Goal: Information Seeking & Learning: Learn about a topic

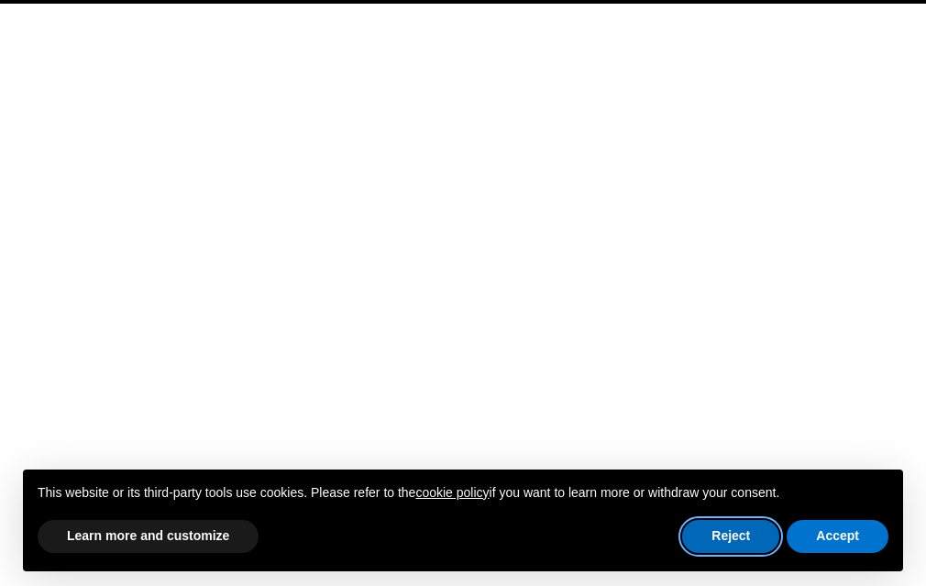
click at [729, 546] on button "Reject" at bounding box center [730, 536] width 97 height 33
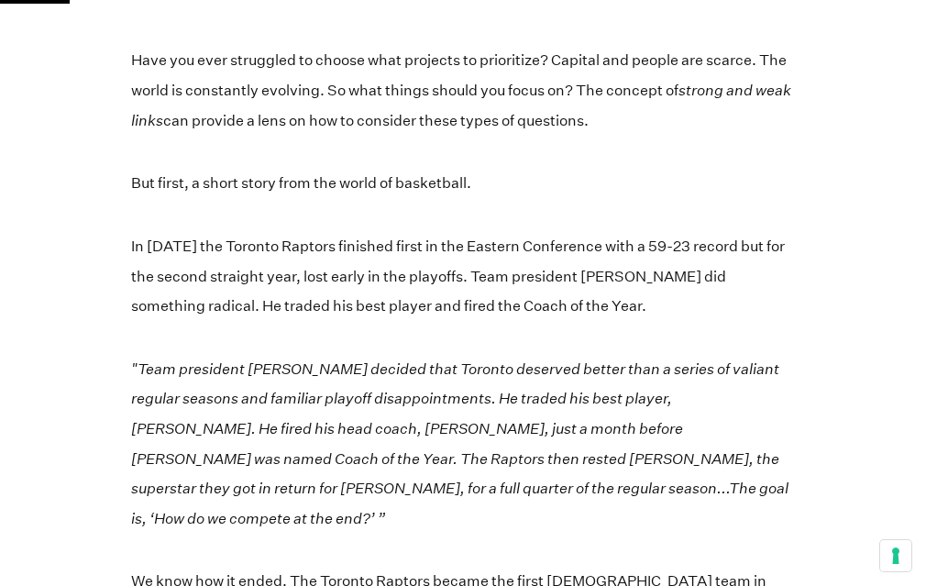
scroll to position [411, 0]
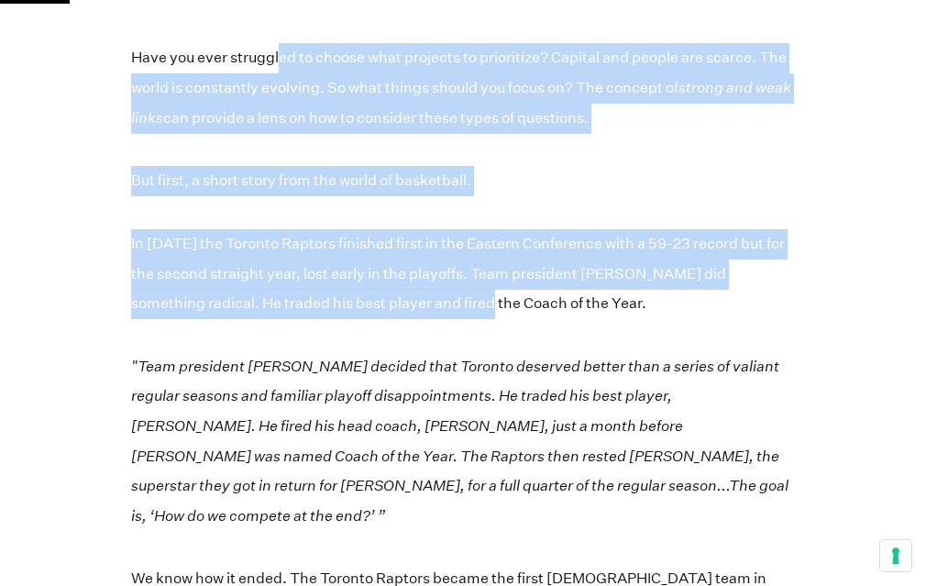
drag, startPoint x: 282, startPoint y: 66, endPoint x: 439, endPoint y: 312, distance: 291.5
click at [439, 312] on p "In [DATE] the Toronto Raptors finished first in the Eastern Conference with a 5…" at bounding box center [463, 274] width 664 height 90
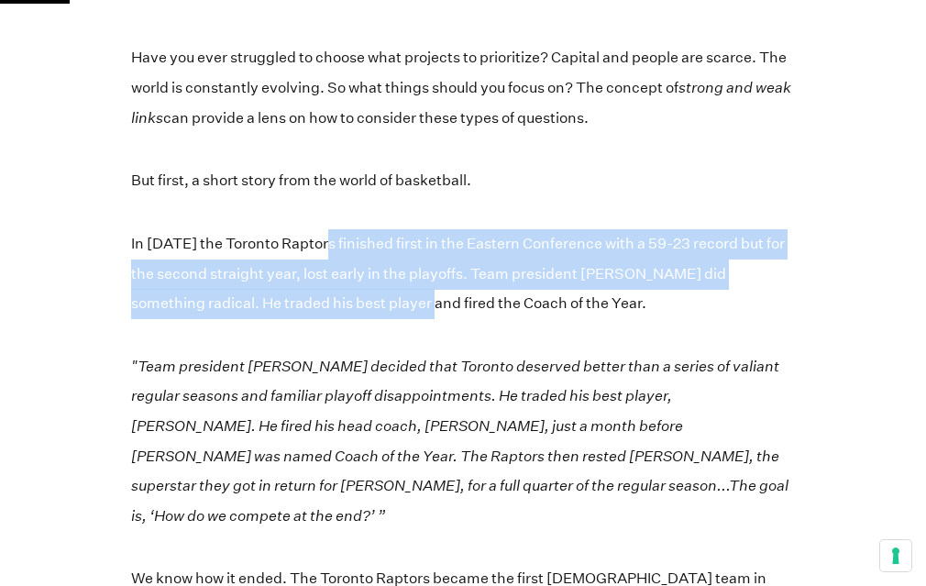
drag, startPoint x: 325, startPoint y: 246, endPoint x: 386, endPoint y: 293, distance: 77.8
click at [386, 293] on p "In [DATE] the Toronto Raptors finished first in the Eastern Conference with a 5…" at bounding box center [463, 274] width 664 height 90
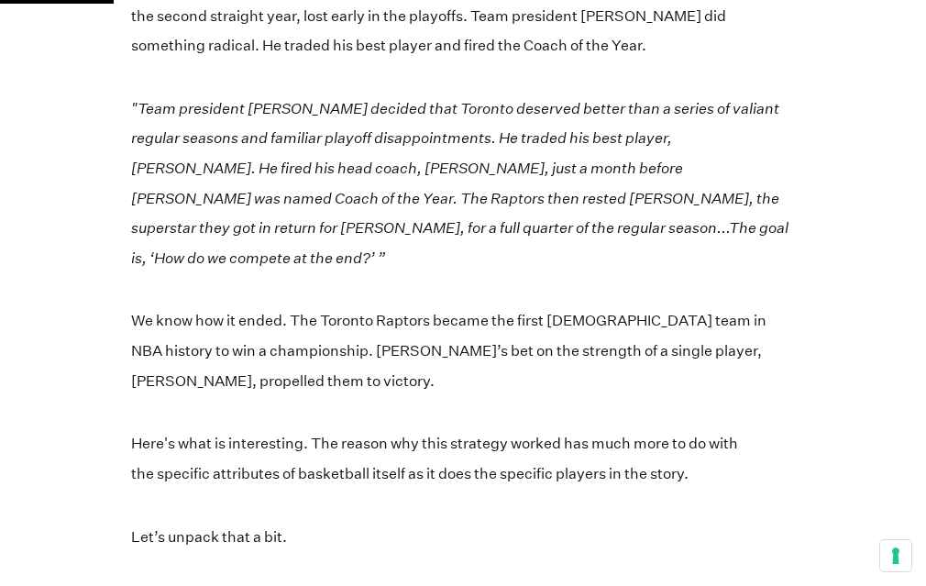
scroll to position [674, 0]
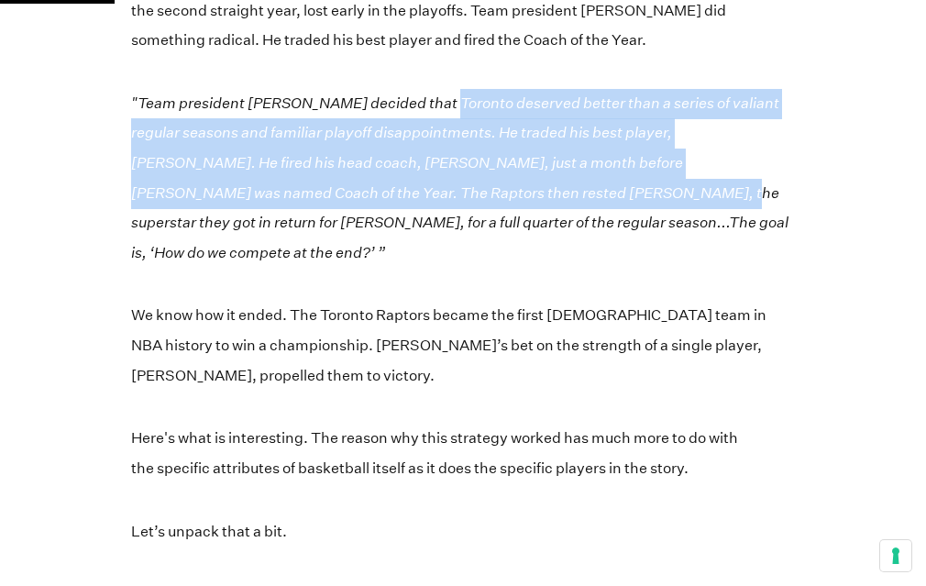
drag, startPoint x: 427, startPoint y: 91, endPoint x: 469, endPoint y: 191, distance: 108.1
click at [469, 191] on p ""Team president [PERSON_NAME] decided that Toronto deserved better than a serie…" at bounding box center [463, 178] width 664 height 179
click at [469, 191] on em ""Team president [PERSON_NAME] decided that Toronto deserved better than a serie…" at bounding box center [459, 177] width 657 height 167
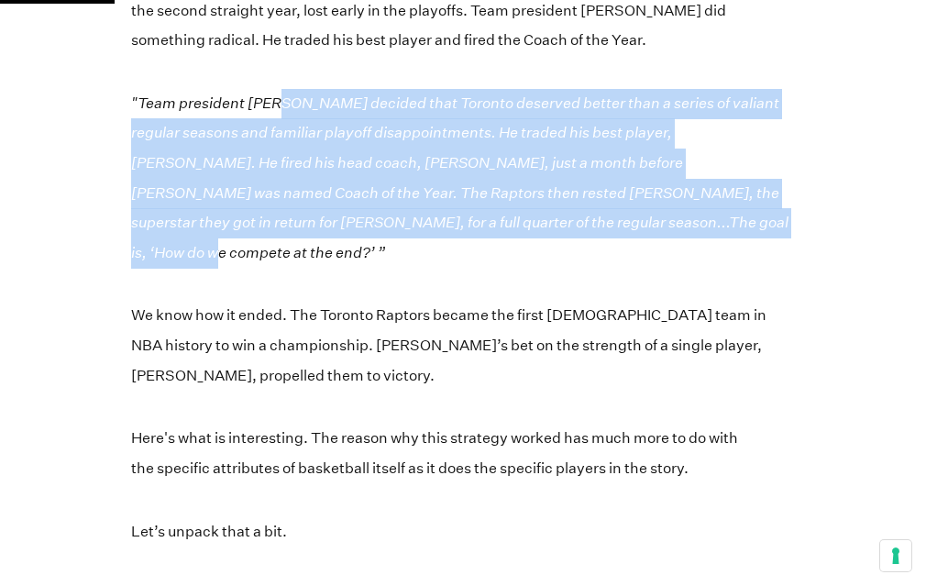
drag, startPoint x: 281, startPoint y: 94, endPoint x: 610, endPoint y: 224, distance: 352.8
click at [610, 224] on em ""Team president [PERSON_NAME] decided that Toronto deserved better than a serie…" at bounding box center [459, 177] width 657 height 167
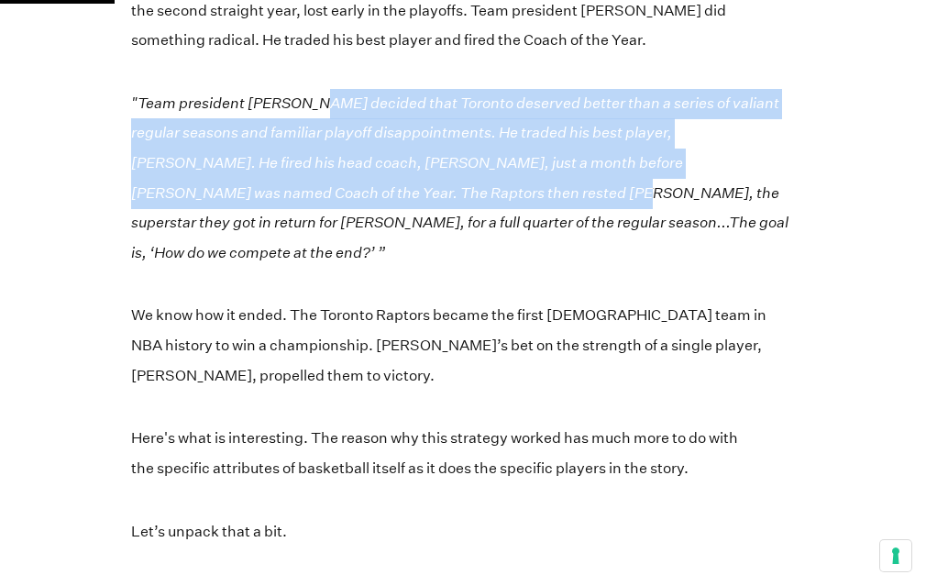
drag, startPoint x: 312, startPoint y: 116, endPoint x: 379, endPoint y: 189, distance: 98.6
click at [379, 189] on p ""Team president [PERSON_NAME] decided that Toronto deserved better than a serie…" at bounding box center [463, 178] width 664 height 179
click at [379, 189] on em ""Team president [PERSON_NAME] decided that Toronto deserved better than a serie…" at bounding box center [459, 177] width 657 height 167
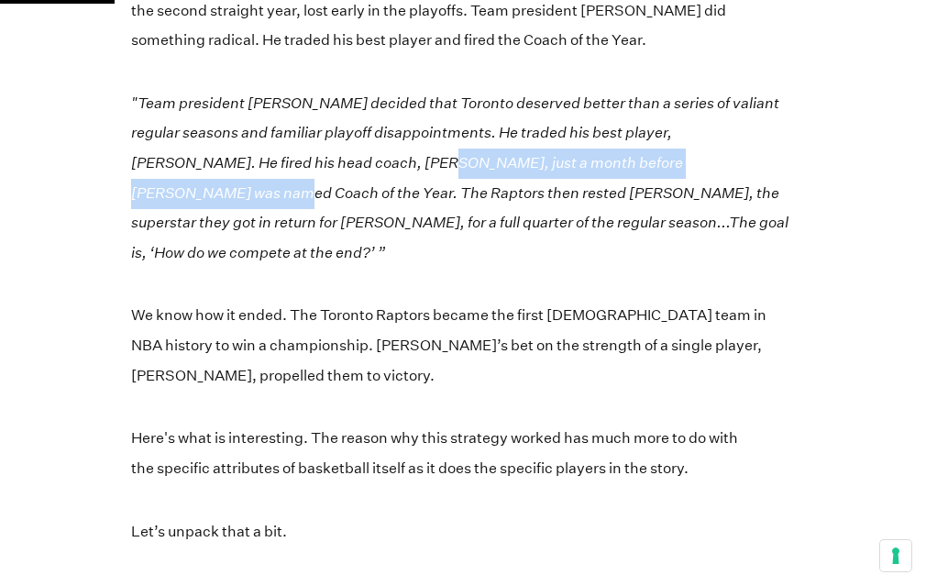
drag, startPoint x: 327, startPoint y: 167, endPoint x: 697, endPoint y: 166, distance: 369.5
click at [697, 166] on em ""Team president [PERSON_NAME] decided that Toronto deserved better than a serie…" at bounding box center [459, 177] width 657 height 167
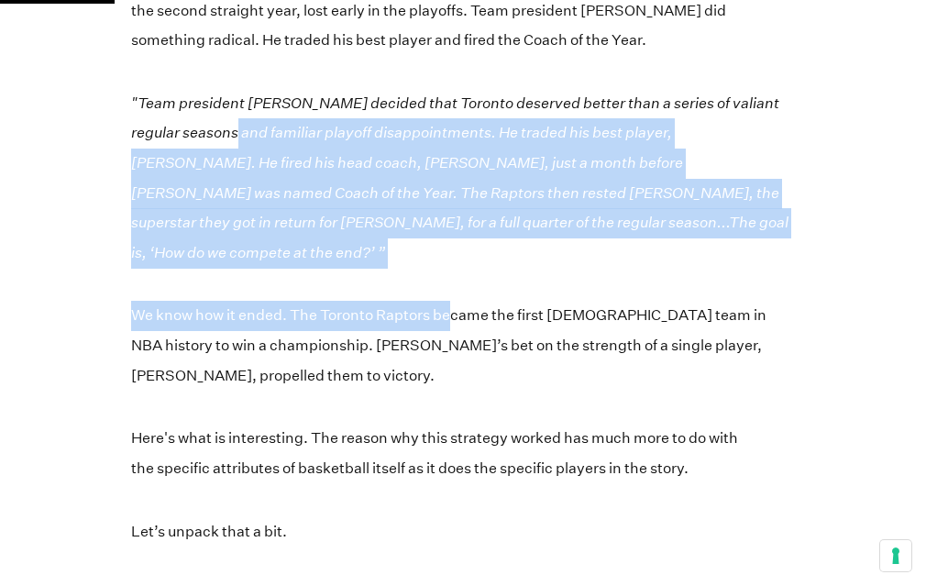
drag, startPoint x: 200, startPoint y: 130, endPoint x: 456, endPoint y: 281, distance: 297.2
click at [456, 301] on p "We know how it ended. The Toronto Raptors became the first [DEMOGRAPHIC_DATA] t…" at bounding box center [463, 346] width 664 height 90
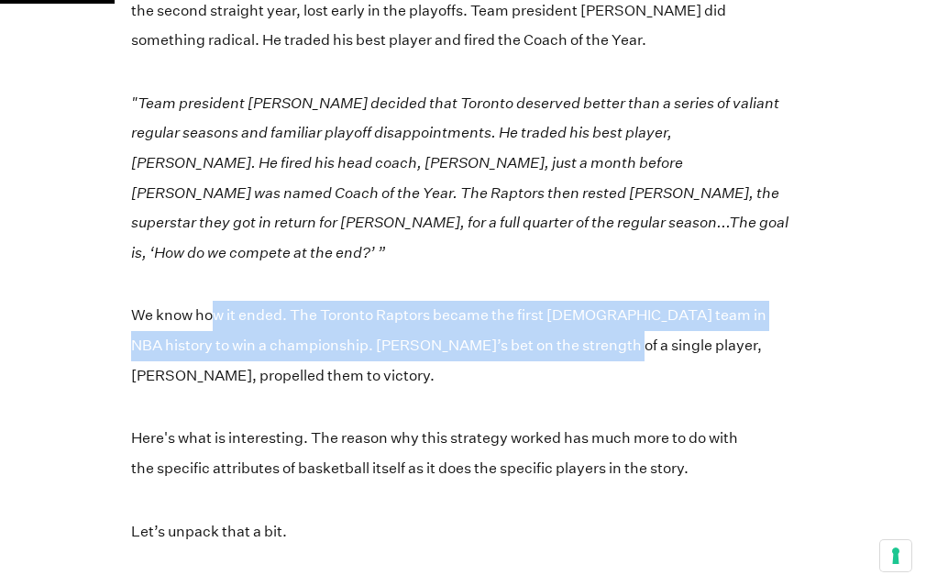
drag, startPoint x: 215, startPoint y: 277, endPoint x: 564, endPoint y: 314, distance: 350.3
click at [565, 314] on p "We know how it ended. The Toronto Raptors became the first [DEMOGRAPHIC_DATA] t…" at bounding box center [463, 346] width 664 height 90
click at [564, 314] on p "We know how it ended. The Toronto Raptors became the first [DEMOGRAPHIC_DATA] t…" at bounding box center [463, 346] width 664 height 90
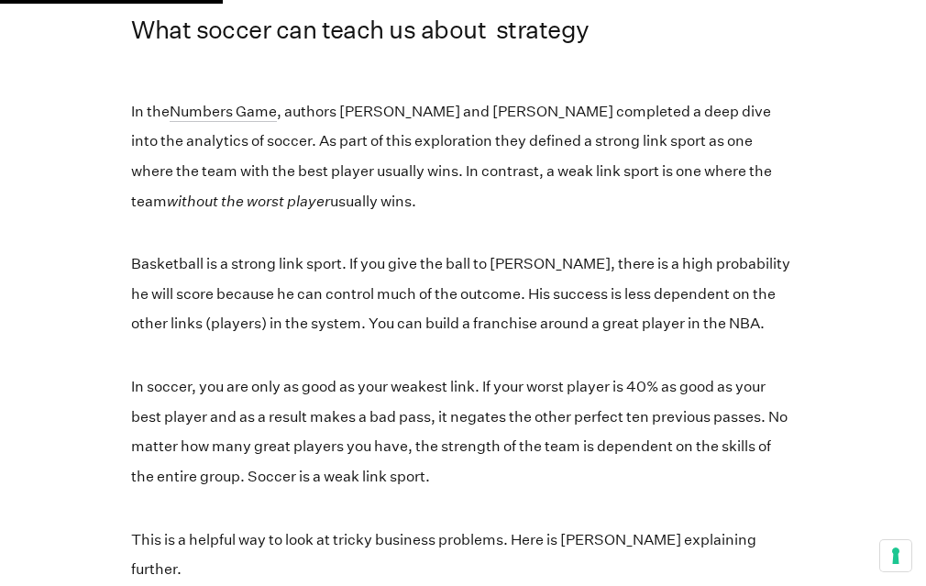
scroll to position [1307, 0]
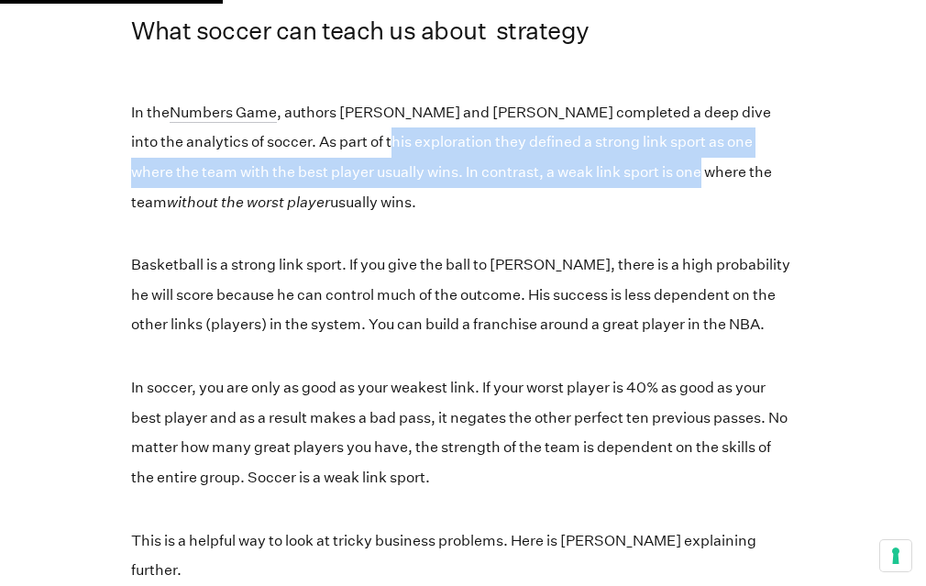
drag, startPoint x: 347, startPoint y: 116, endPoint x: 643, endPoint y: 137, distance: 296.9
click at [641, 137] on p "In the Numbers Game , authors [PERSON_NAME] and [PERSON_NAME] completed a deep …" at bounding box center [463, 157] width 664 height 119
click at [643, 137] on p "In the Numbers Game , authors [PERSON_NAME] and [PERSON_NAME] completed a deep …" at bounding box center [463, 157] width 664 height 119
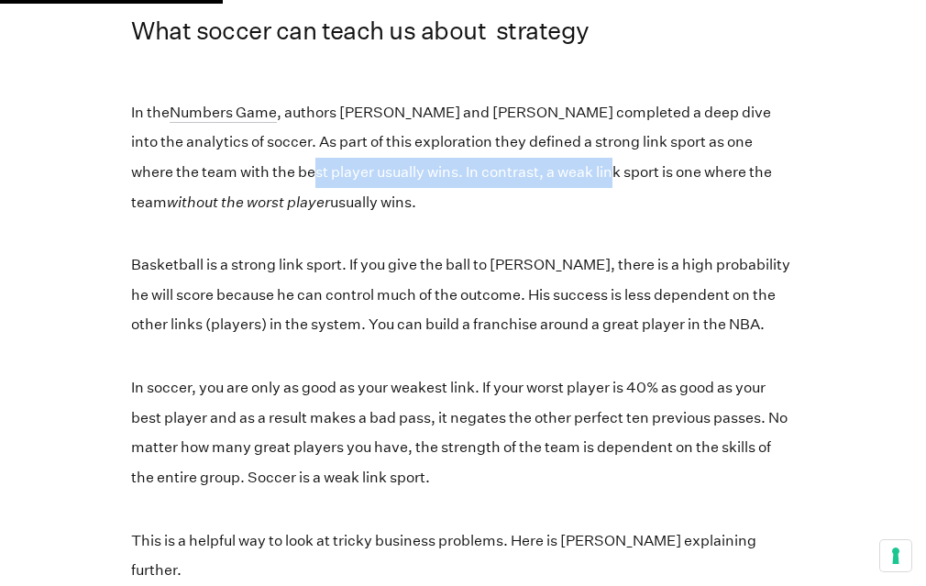
drag, startPoint x: 253, startPoint y: 138, endPoint x: 551, endPoint y: 157, distance: 298.6
click at [551, 157] on p "In the Numbers Game , authors [PERSON_NAME] and [PERSON_NAME] completed a deep …" at bounding box center [463, 157] width 664 height 119
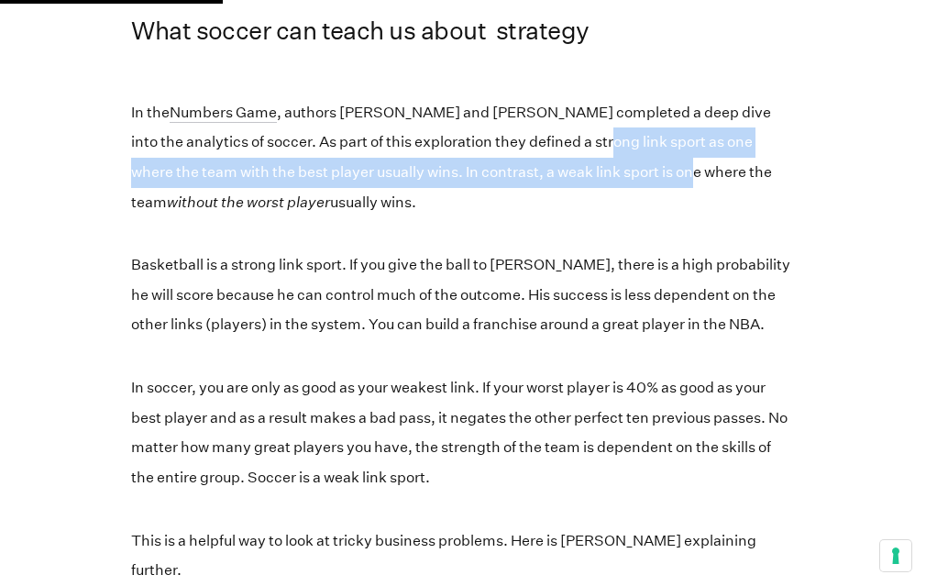
drag, startPoint x: 573, startPoint y: 115, endPoint x: 634, endPoint y: 147, distance: 69.3
click at [634, 146] on p "In the Numbers Game , authors [PERSON_NAME] and [PERSON_NAME] completed a deep …" at bounding box center [463, 157] width 664 height 119
click at [634, 147] on p "In the Numbers Game , authors [PERSON_NAME] and [PERSON_NAME] completed a deep …" at bounding box center [463, 157] width 664 height 119
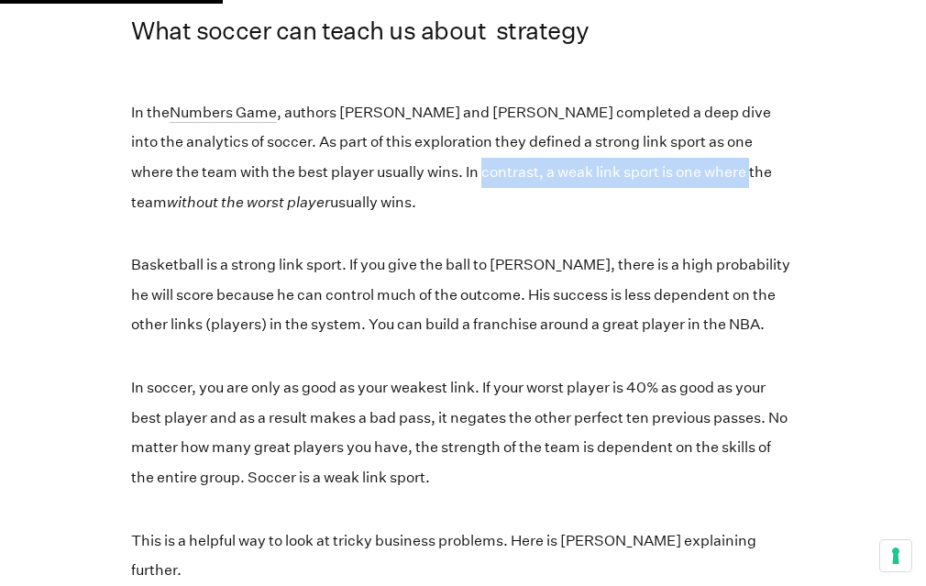
drag, startPoint x: 689, startPoint y: 147, endPoint x: 424, endPoint y: 148, distance: 265.0
click at [424, 148] on p "In the Numbers Game , authors [PERSON_NAME] and [PERSON_NAME] completed a deep …" at bounding box center [463, 157] width 664 height 119
drag, startPoint x: 359, startPoint y: 138, endPoint x: 634, endPoint y: 140, distance: 275.1
click at [634, 140] on p "In the Numbers Game , authors [PERSON_NAME] and [PERSON_NAME] completed a deep …" at bounding box center [463, 157] width 664 height 119
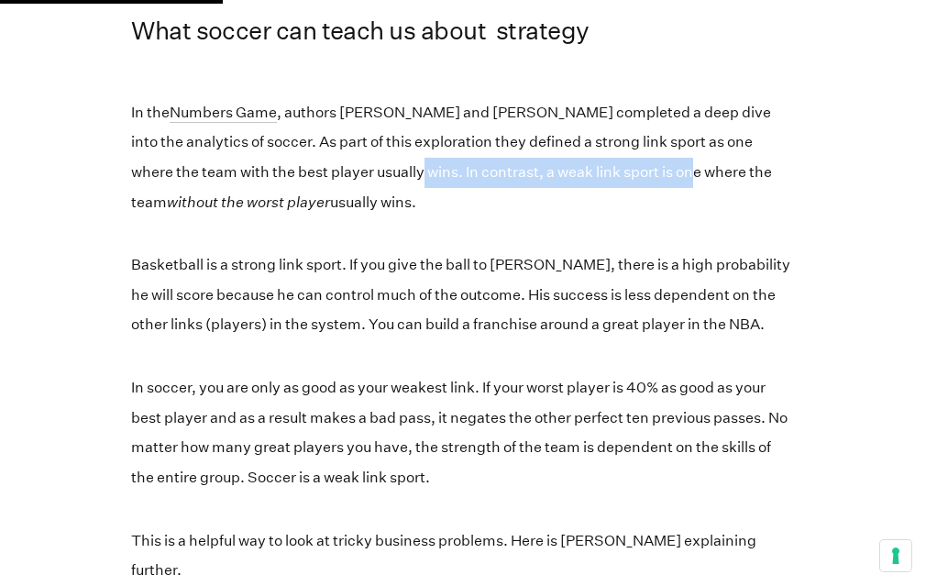
click at [634, 140] on p "In the Numbers Game , authors [PERSON_NAME] and [PERSON_NAME] completed a deep …" at bounding box center [463, 157] width 664 height 119
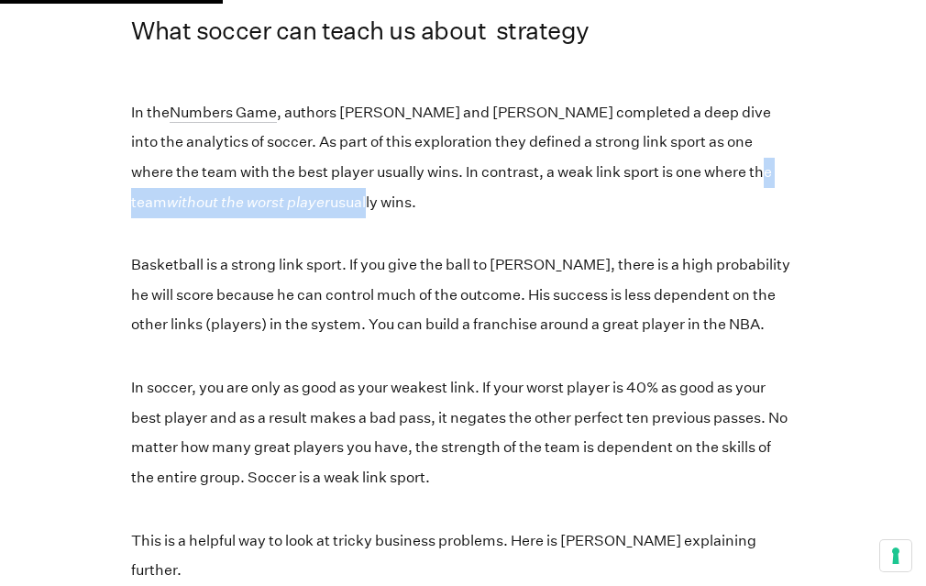
drag, startPoint x: 728, startPoint y: 140, endPoint x: 369, endPoint y: 166, distance: 360.3
click at [369, 166] on p "In the Numbers Game , authors [PERSON_NAME] and [PERSON_NAME] completed a deep …" at bounding box center [463, 157] width 664 height 119
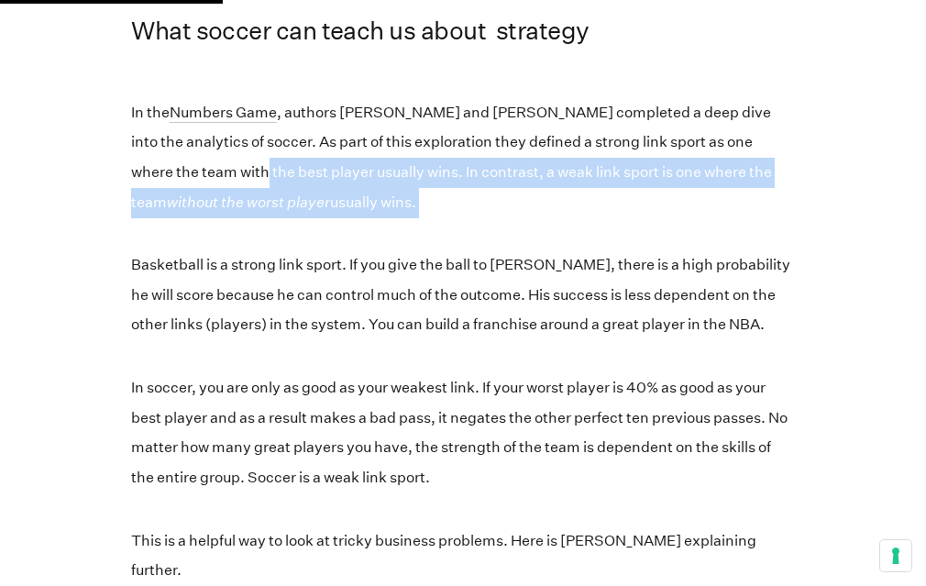
drag, startPoint x: 201, startPoint y: 142, endPoint x: 451, endPoint y: 188, distance: 254.5
drag, startPoint x: 311, startPoint y: 166, endPoint x: 433, endPoint y: 179, distance: 122.6
click at [433, 179] on p "In the Numbers Game , authors [PERSON_NAME] and [PERSON_NAME] completed a deep …" at bounding box center [463, 157] width 664 height 119
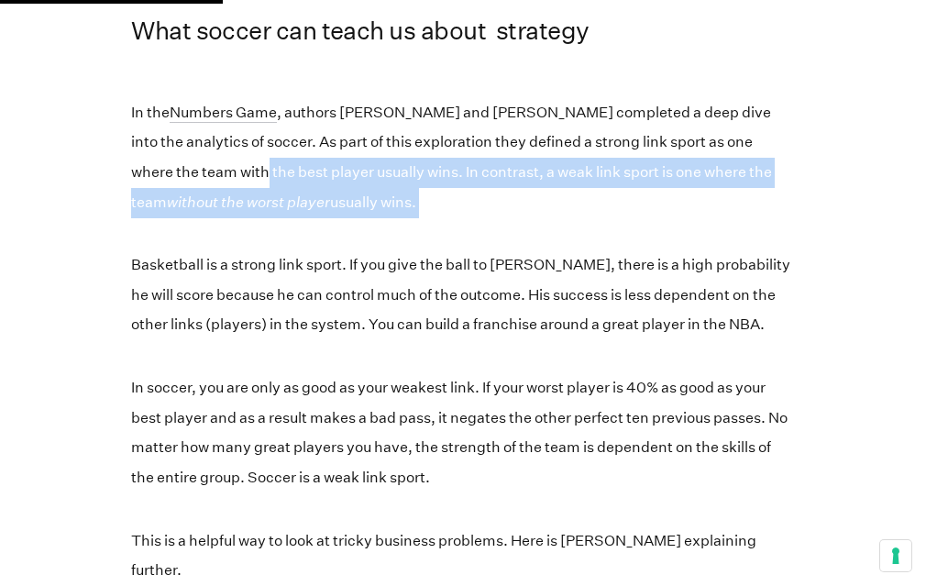
click at [433, 179] on p "In the Numbers Game , authors [PERSON_NAME] and [PERSON_NAME] completed a deep …" at bounding box center [463, 157] width 664 height 119
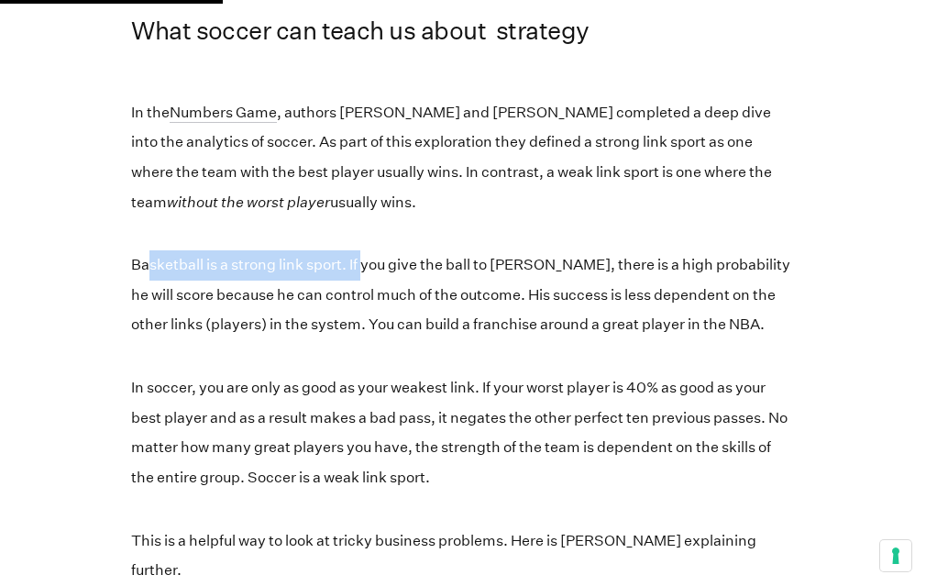
drag, startPoint x: 147, startPoint y: 236, endPoint x: 363, endPoint y: 235, distance: 216.4
click at [364, 250] on p "Basketball is a strong link sport. If you give the ball to [PERSON_NAME], there…" at bounding box center [463, 295] width 664 height 90
click at [363, 250] on p "Basketball is a strong link sport. If you give the ball to [PERSON_NAME], there…" at bounding box center [463, 295] width 664 height 90
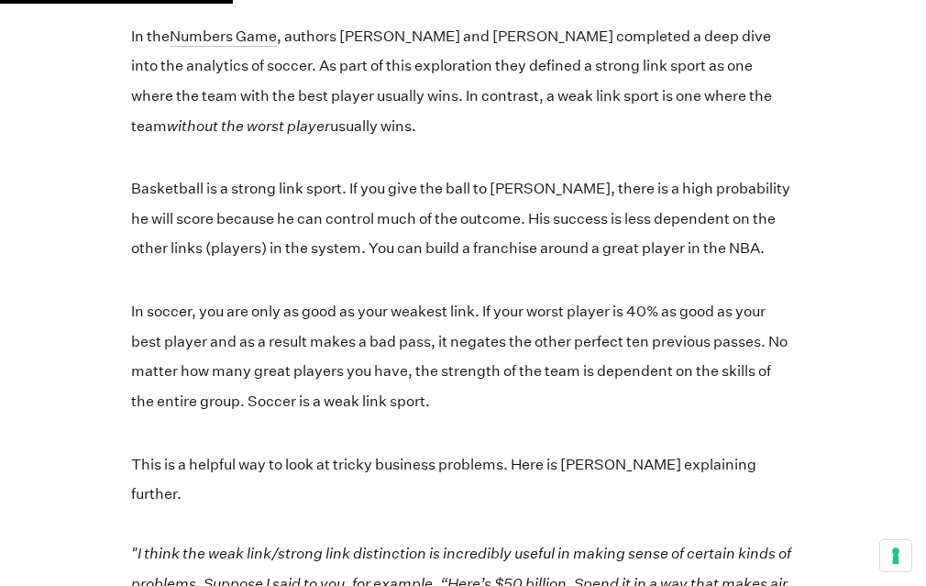
scroll to position [1385, 0]
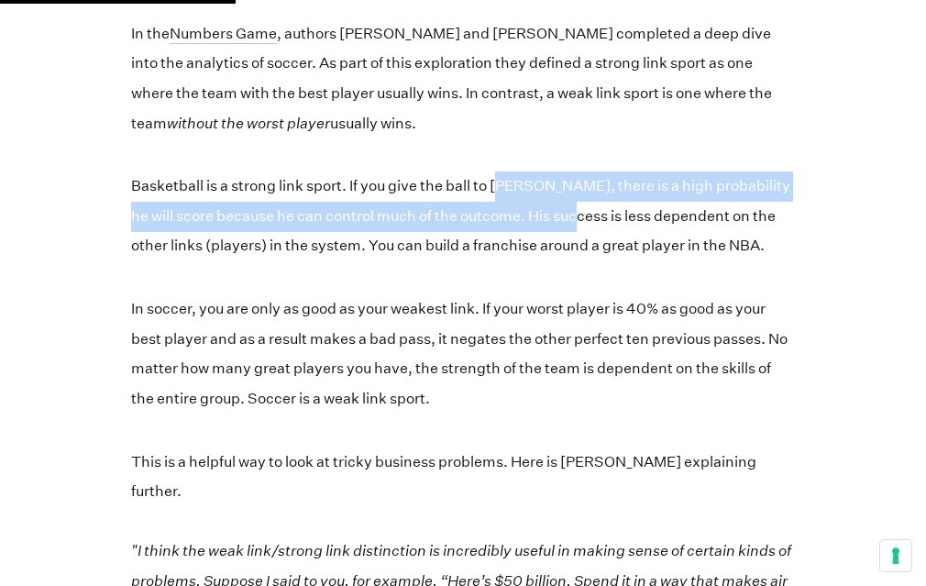
drag, startPoint x: 503, startPoint y: 158, endPoint x: 570, endPoint y: 191, distance: 74.6
click at [570, 191] on p "Basketball is a strong link sport. If you give the ball to [PERSON_NAME], there…" at bounding box center [463, 216] width 664 height 90
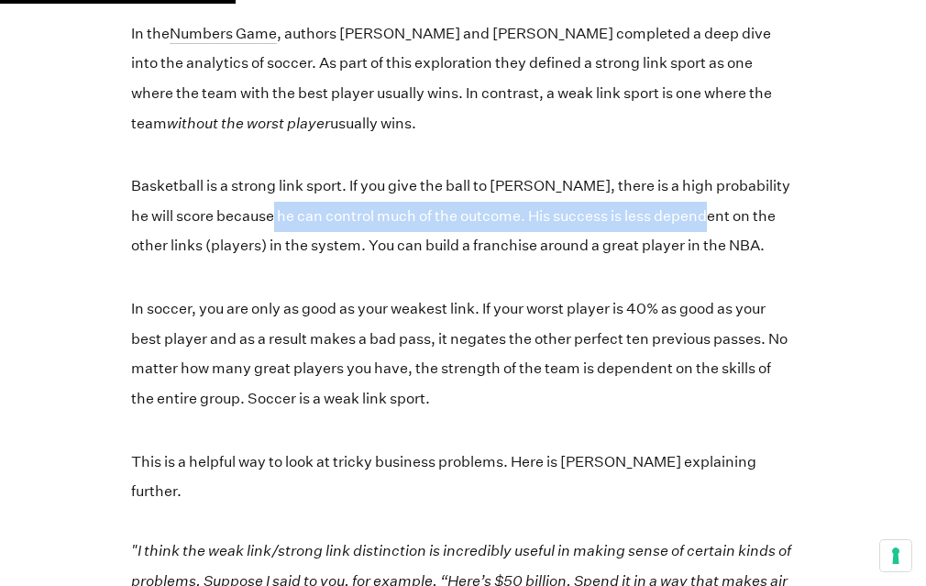
drag, startPoint x: 703, startPoint y: 193, endPoint x: 269, endPoint y: 193, distance: 434.6
click at [269, 193] on p "Basketball is a strong link sport. If you give the ball to [PERSON_NAME], there…" at bounding box center [463, 216] width 664 height 90
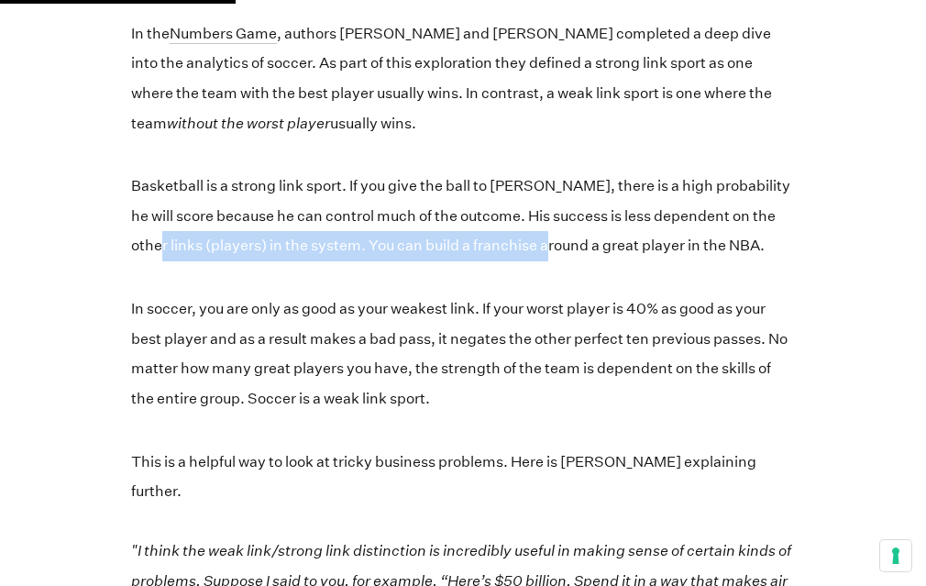
drag, startPoint x: 153, startPoint y: 218, endPoint x: 543, endPoint y: 217, distance: 389.7
click at [543, 218] on p "Basketball is a strong link sport. If you give the ball to [PERSON_NAME], there…" at bounding box center [463, 216] width 664 height 90
click at [543, 217] on p "Basketball is a strong link sport. If you give the ball to [PERSON_NAME], there…" at bounding box center [463, 216] width 664 height 90
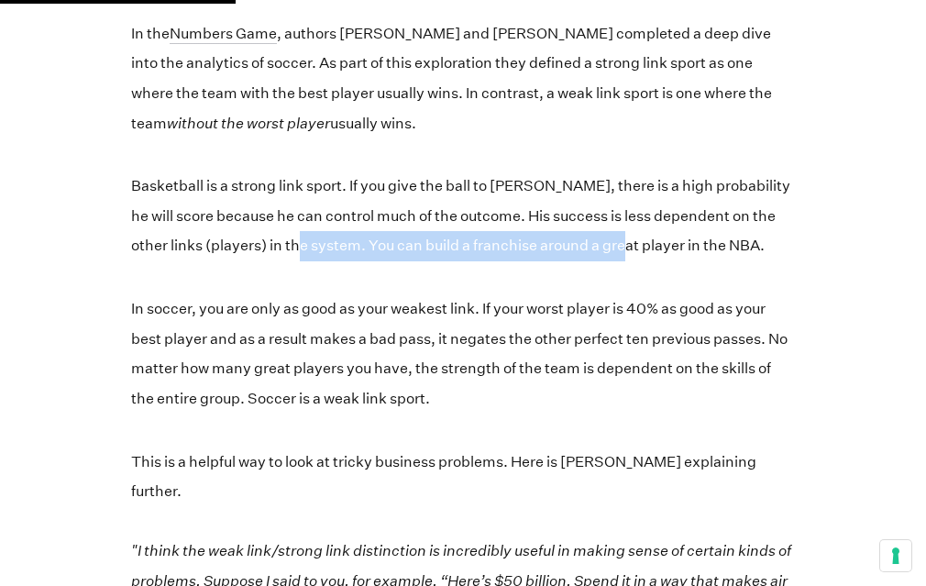
drag, startPoint x: 290, startPoint y: 217, endPoint x: 621, endPoint y: 217, distance: 331.0
click at [621, 217] on p "Basketball is a strong link sport. If you give the ball to [PERSON_NAME], there…" at bounding box center [463, 216] width 664 height 90
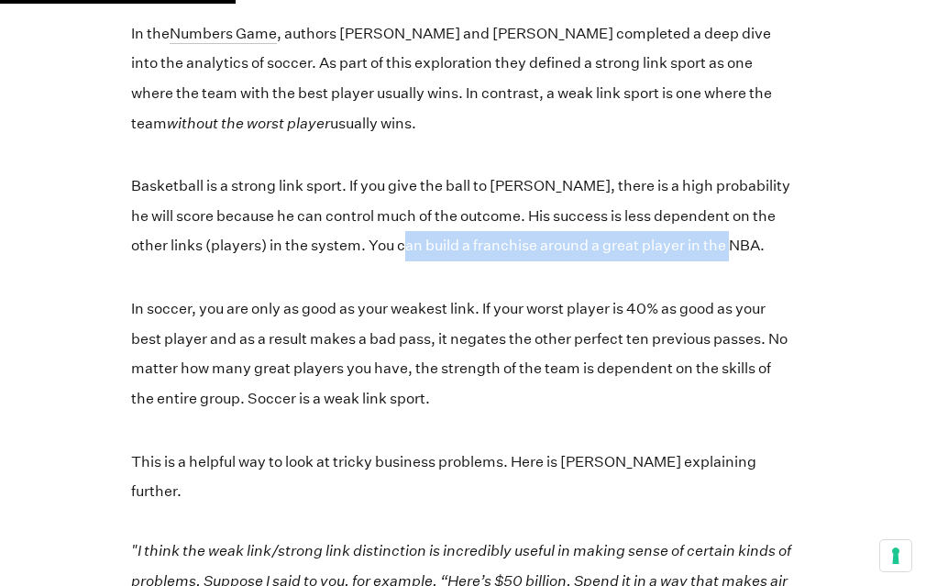
drag, startPoint x: 723, startPoint y: 220, endPoint x: 400, endPoint y: 216, distance: 323.7
click at [400, 216] on p "Basketball is a strong link sport. If you give the ball to [PERSON_NAME], there…" at bounding box center [463, 216] width 664 height 90
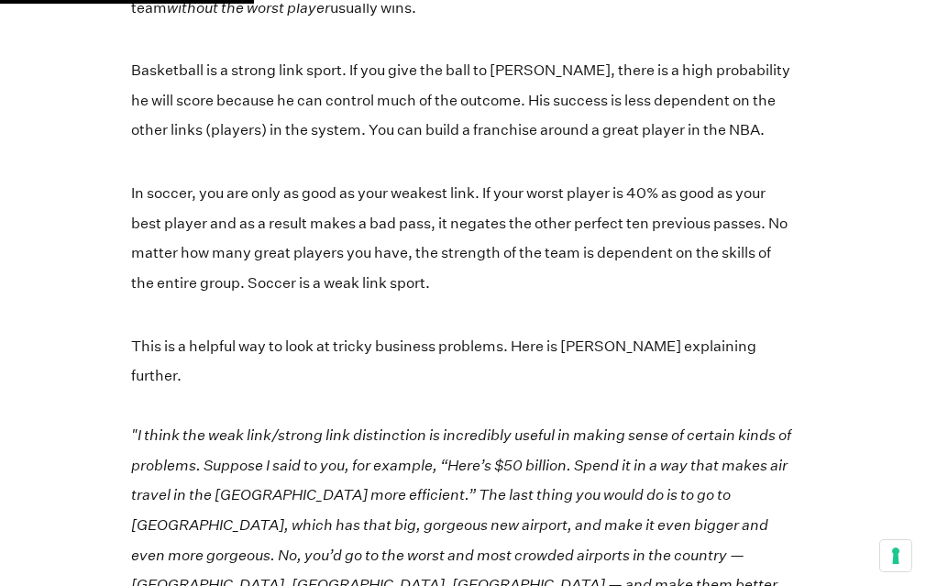
scroll to position [1512, 0]
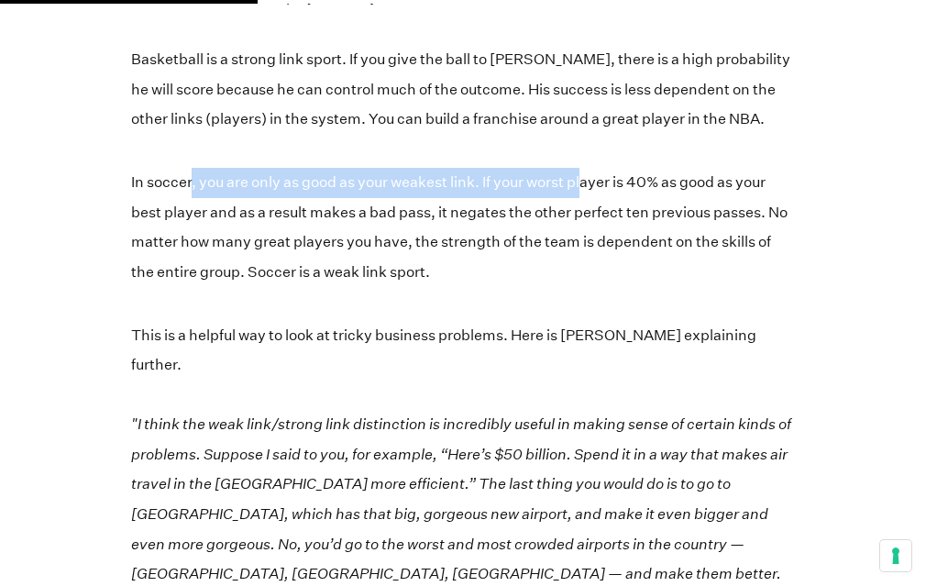
drag, startPoint x: 259, startPoint y: 149, endPoint x: 591, endPoint y: 149, distance: 331.9
click at [591, 168] on p "In soccer, you are only as good as your weakest link. If your worst player is 4…" at bounding box center [463, 227] width 664 height 119
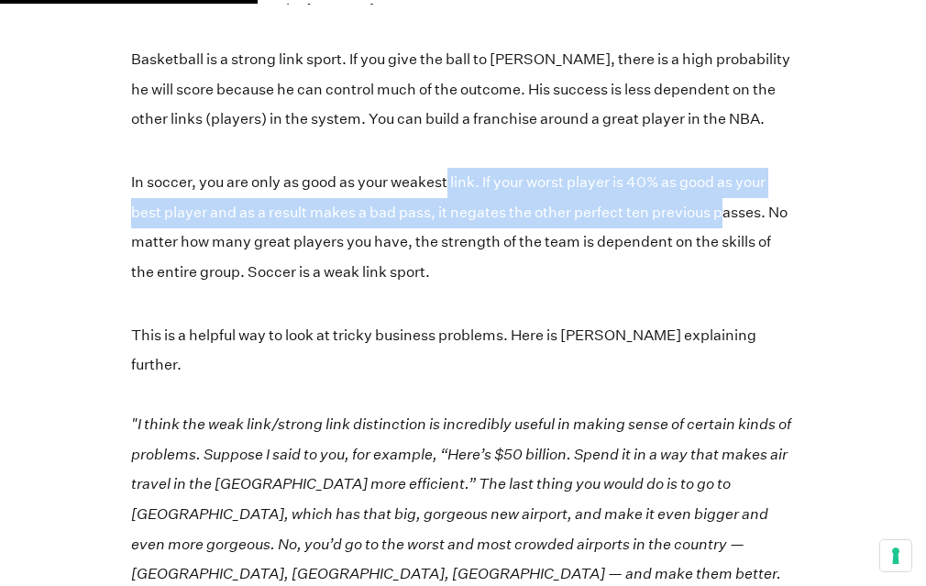
drag, startPoint x: 450, startPoint y: 152, endPoint x: 732, endPoint y: 195, distance: 284.8
click at [732, 194] on p "In soccer, you are only as good as your weakest link. If your worst player is 4…" at bounding box center [463, 227] width 664 height 119
click at [732, 195] on p "In soccer, you are only as good as your weakest link. If your worst player is 4…" at bounding box center [463, 227] width 664 height 119
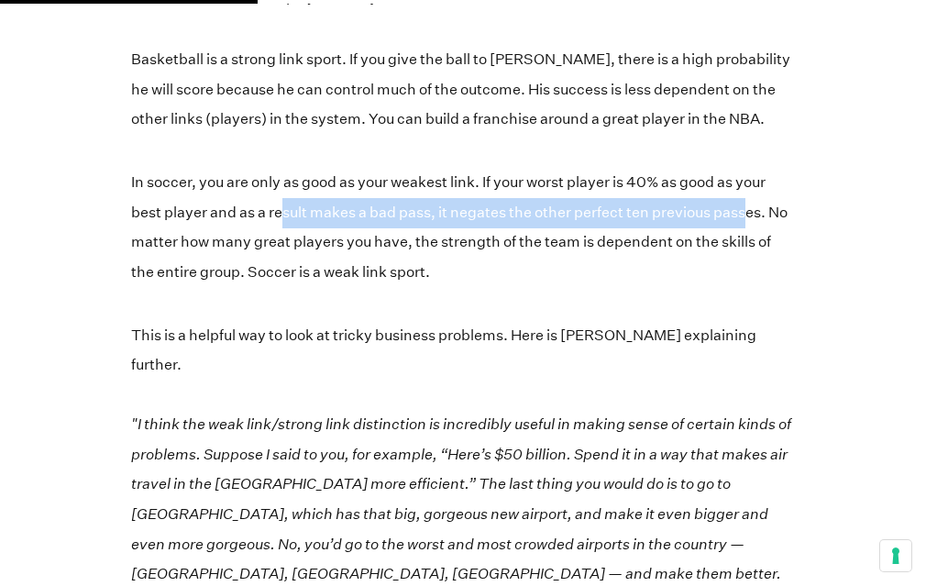
drag, startPoint x: 285, startPoint y: 184, endPoint x: 748, endPoint y: 182, distance: 463.0
click at [748, 182] on p "In soccer, you are only as good as your weakest link. If your worst player is 4…" at bounding box center [463, 227] width 664 height 119
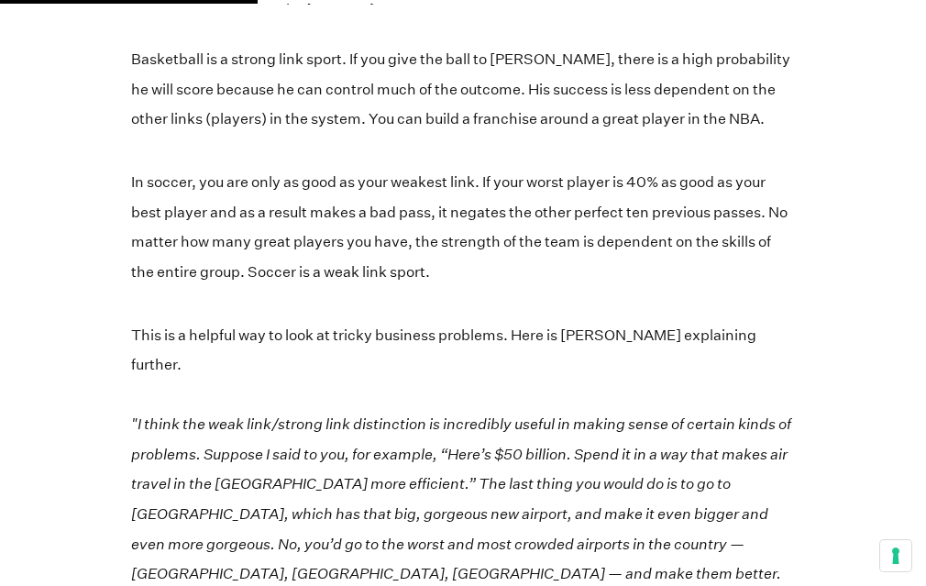
click at [781, 182] on p "In soccer, you are only as good as your weakest link. If your worst player is 4…" at bounding box center [463, 227] width 664 height 119
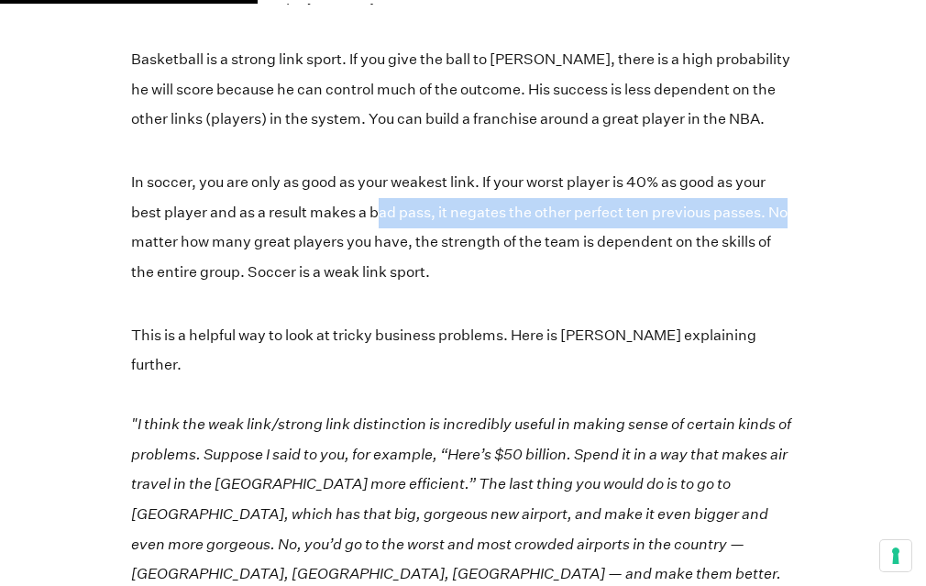
drag, startPoint x: 800, startPoint y: 183, endPoint x: 381, endPoint y: 183, distance: 419.0
click at [381, 183] on p "In soccer, you are only as good as your weakest link. If your worst player is 4…" at bounding box center [463, 227] width 664 height 119
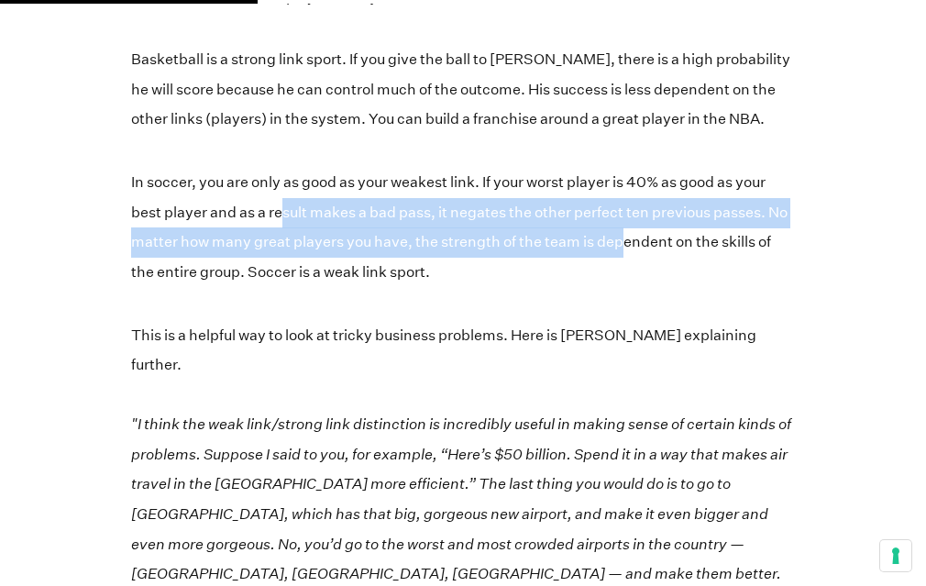
drag, startPoint x: 619, startPoint y: 204, endPoint x: 284, endPoint y: 172, distance: 336.1
click at [284, 172] on p "In soccer, you are only as good as your weakest link. If your worst player is 4…" at bounding box center [463, 227] width 664 height 119
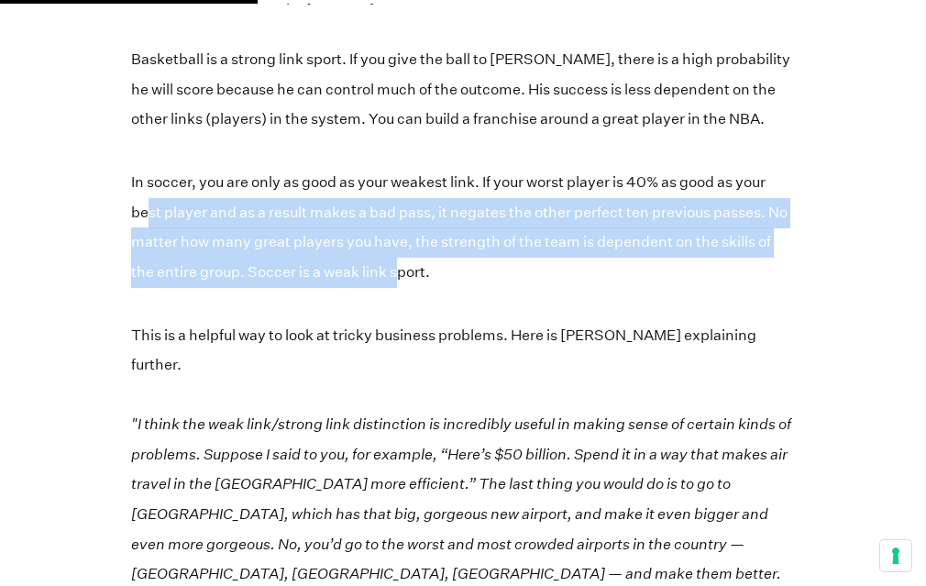
drag, startPoint x: 150, startPoint y: 172, endPoint x: 399, endPoint y: 242, distance: 258.1
click at [399, 244] on p "In soccer, you are only as good as your weakest link. If your worst player is 4…" at bounding box center [463, 227] width 664 height 119
click at [399, 242] on p "In soccer, you are only as good as your weakest link. If your worst player is 4…" at bounding box center [463, 227] width 664 height 119
drag, startPoint x: 545, startPoint y: 242, endPoint x: 205, endPoint y: 189, distance: 343.4
click at [205, 189] on p "In soccer, you are only as good as your weakest link. If your worst player is 4…" at bounding box center [463, 227] width 664 height 119
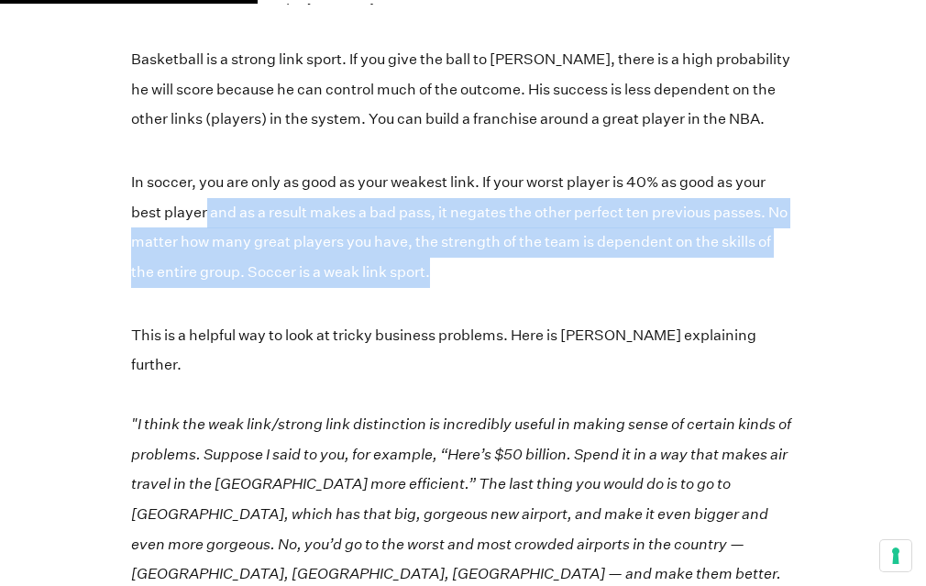
click at [205, 189] on p "In soccer, you are only as good as your weakest link. If your worst player is 4…" at bounding box center [463, 227] width 664 height 119
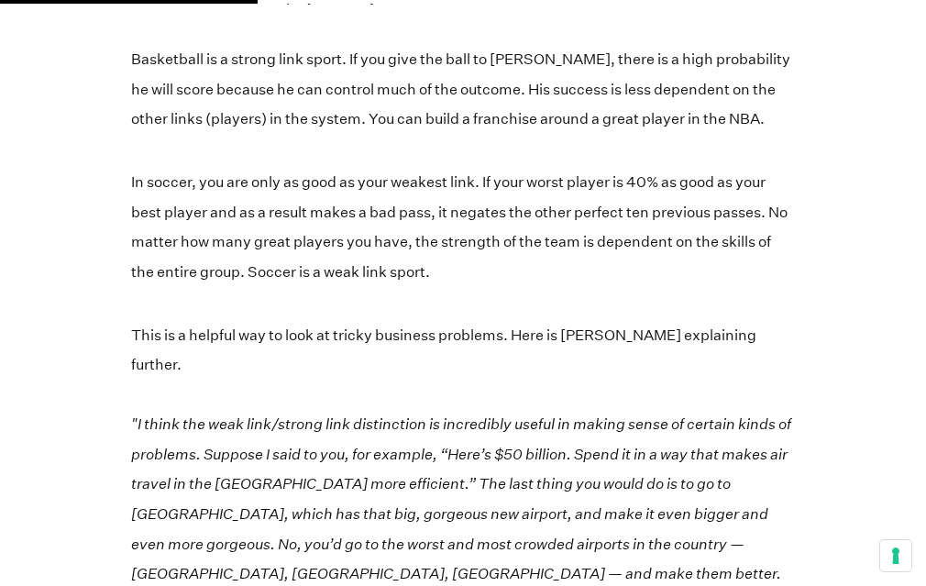
drag, startPoint x: 339, startPoint y: 198, endPoint x: 438, endPoint y: 245, distance: 109.5
click at [438, 245] on p "In soccer, you are only as good as your weakest link. If your worst player is 4…" at bounding box center [463, 227] width 664 height 119
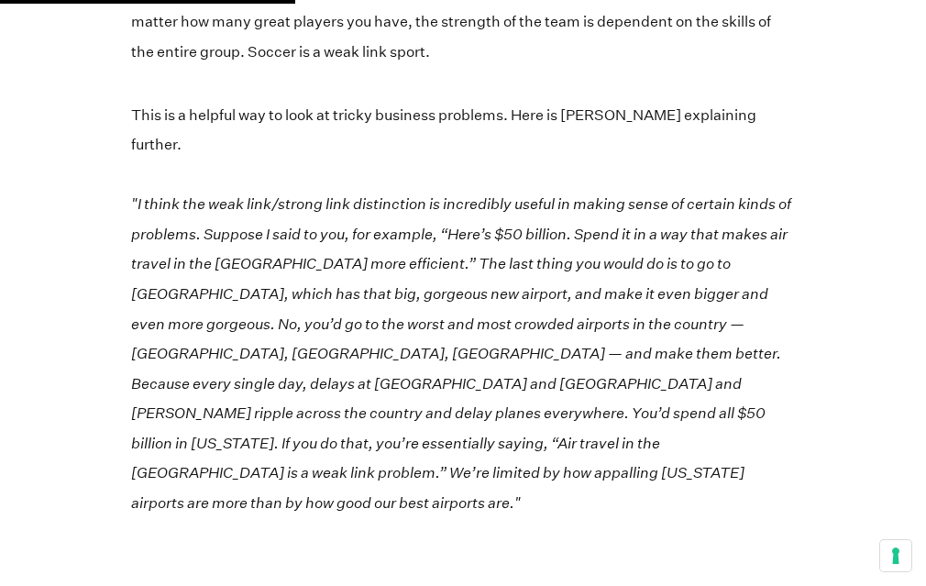
scroll to position [1734, 0]
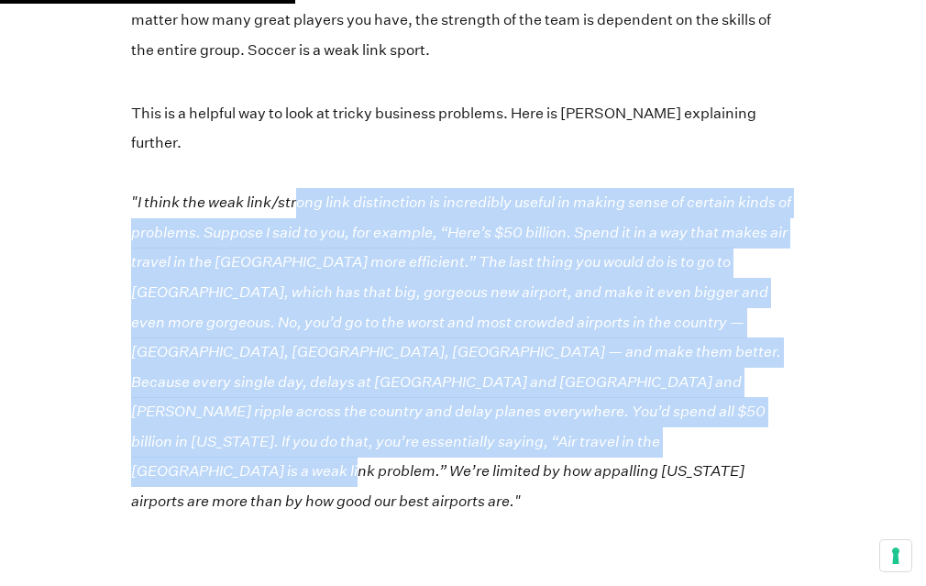
drag, startPoint x: 300, startPoint y: 166, endPoint x: 633, endPoint y: 398, distance: 405.7
click at [633, 399] on p "This is a helpful way to look at tricky business problems. Here is [PERSON_NAME…" at bounding box center [463, 308] width 664 height 418
click at [633, 398] on p "This is a helpful way to look at tricky business problems. Here is [PERSON_NAME…" at bounding box center [463, 308] width 664 height 418
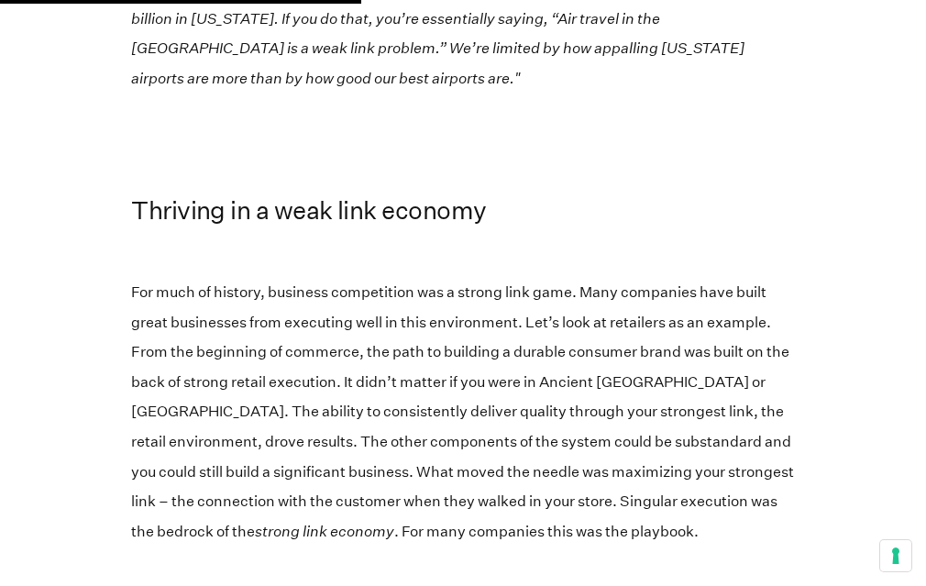
scroll to position [2162, 0]
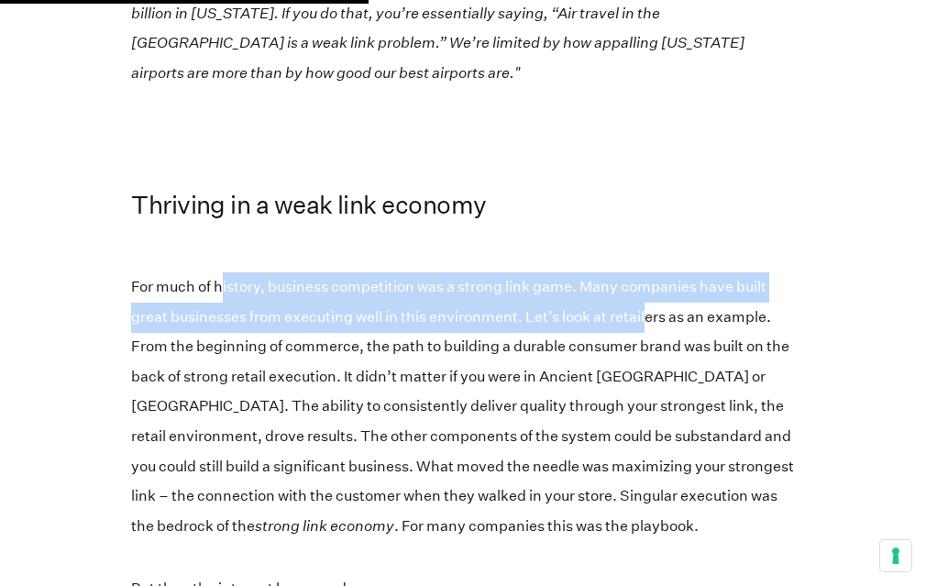
drag, startPoint x: 222, startPoint y: 224, endPoint x: 645, endPoint y: 253, distance: 424.6
click at [645, 272] on p "For much of history, business competition was a strong link game. Many companie…" at bounding box center [463, 406] width 664 height 269
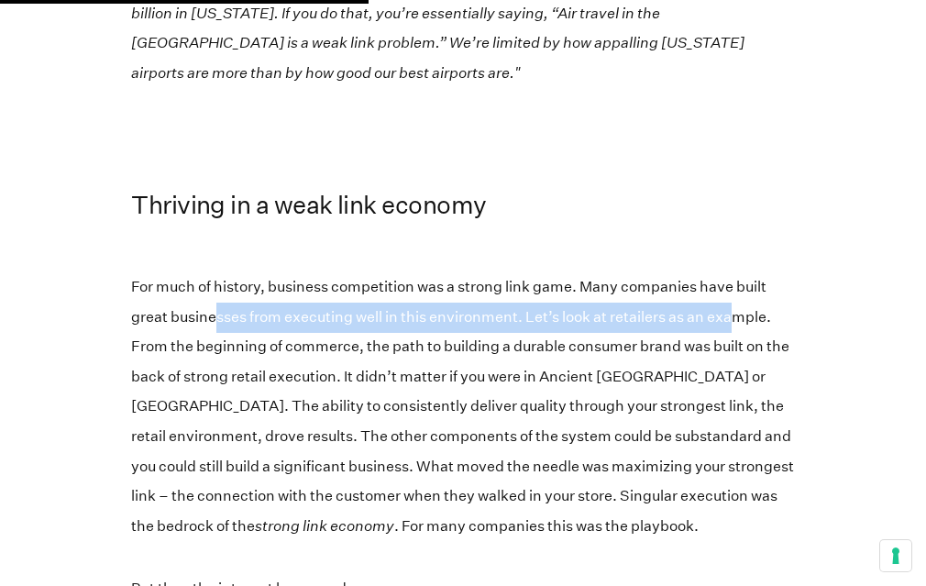
drag
click at [217, 272] on p "For much of history, business competition was a strong link game. Many companie…" at bounding box center [463, 406] width 664 height 269
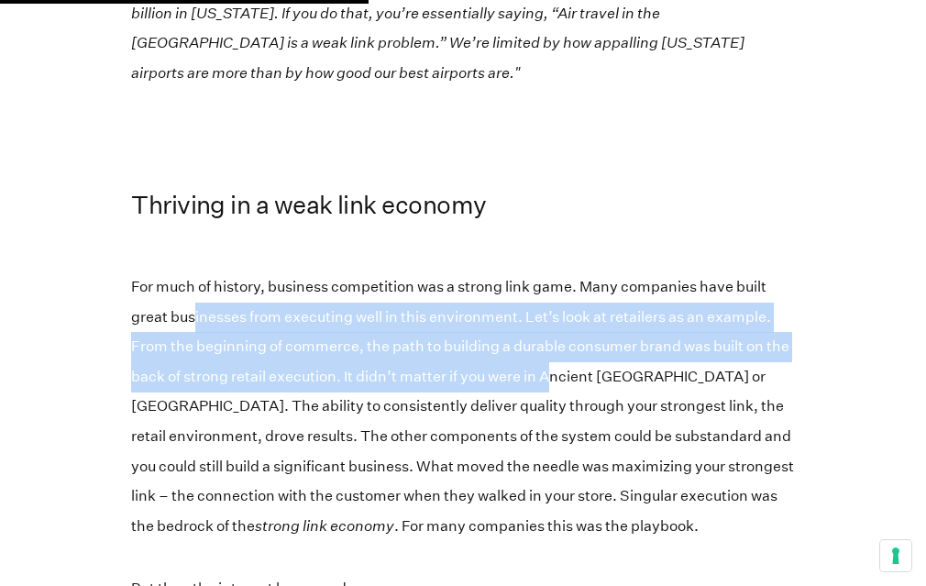
click at [547, 329] on p "For much of history, business competition was a strong link game. Many companie…" at bounding box center [463, 406] width 664 height 269
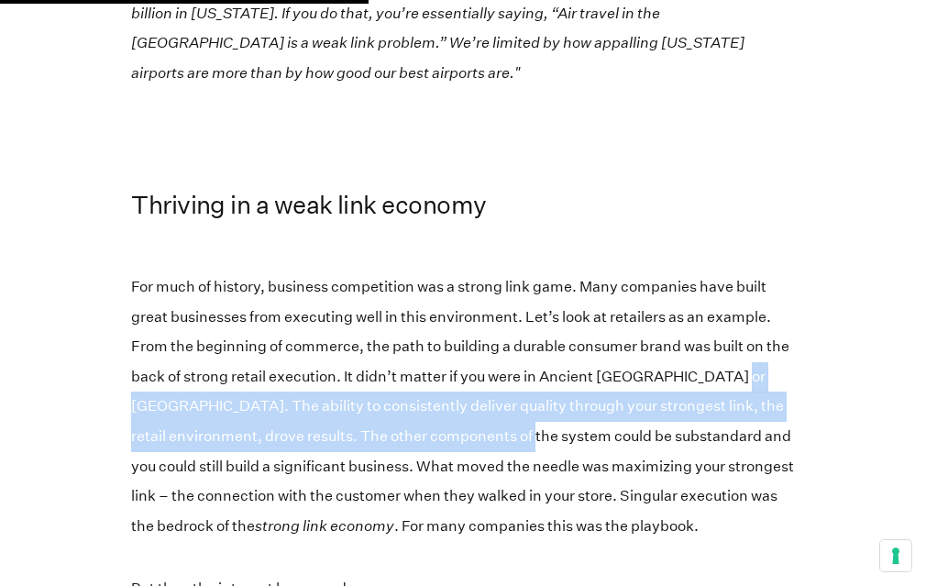
click at [564, 366] on p "For much of history, business competition was a strong link game. Many companie…" at bounding box center [463, 406] width 664 height 269
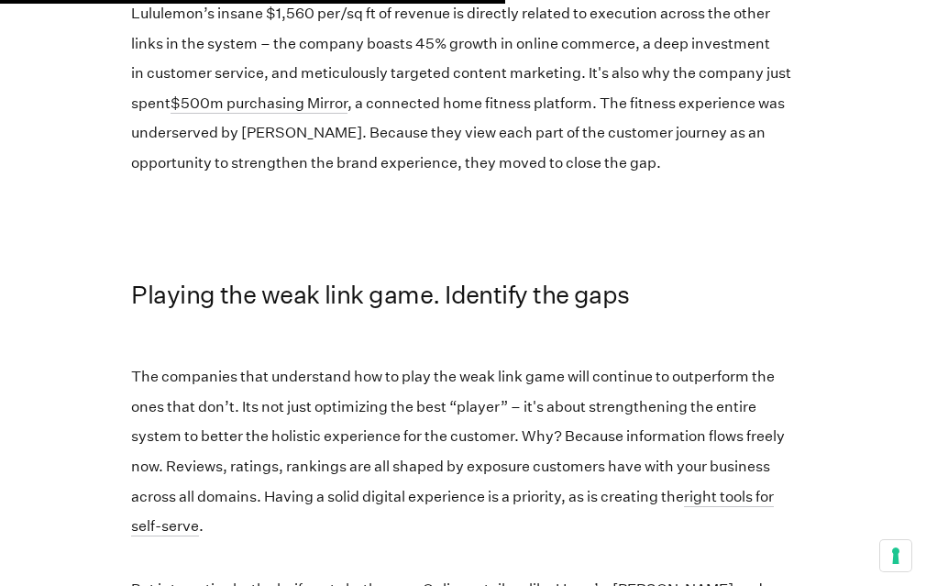
scroll to position [2999, 0]
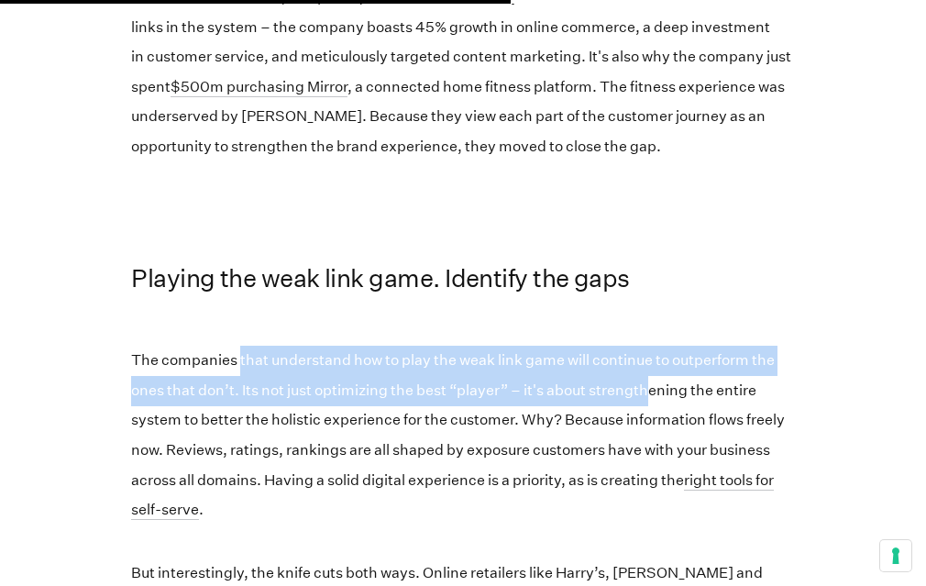
drag, startPoint x: 239, startPoint y: 278, endPoint x: 645, endPoint y: 299, distance: 406.7
click at [645, 346] on p "The companies that understand how to play the weak link game will continue to o…" at bounding box center [463, 435] width 664 height 179
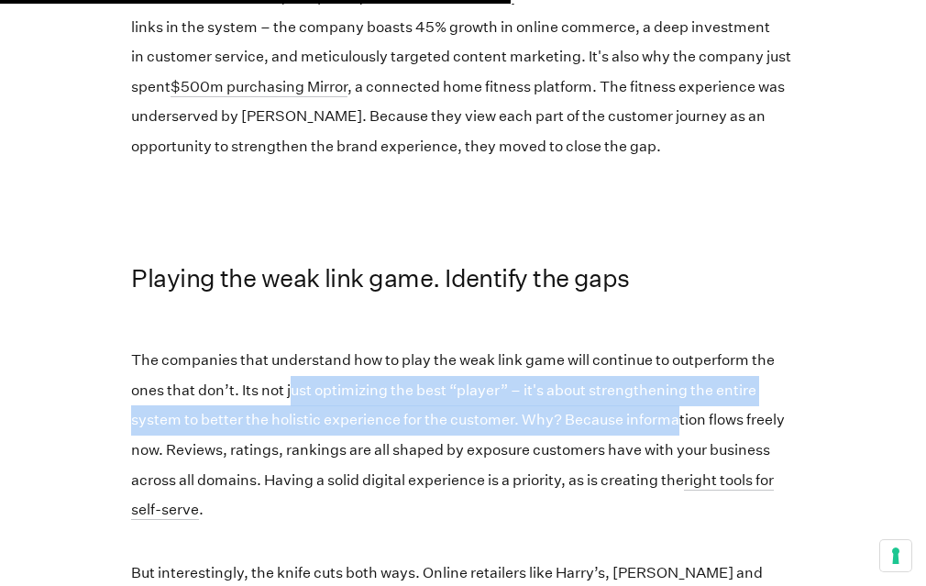
drag, startPoint x: 679, startPoint y: 333, endPoint x: 291, endPoint y: 297, distance: 389.5
click at [291, 346] on p "The companies that understand how to play the weak link game will continue to o…" at bounding box center [463, 435] width 664 height 179
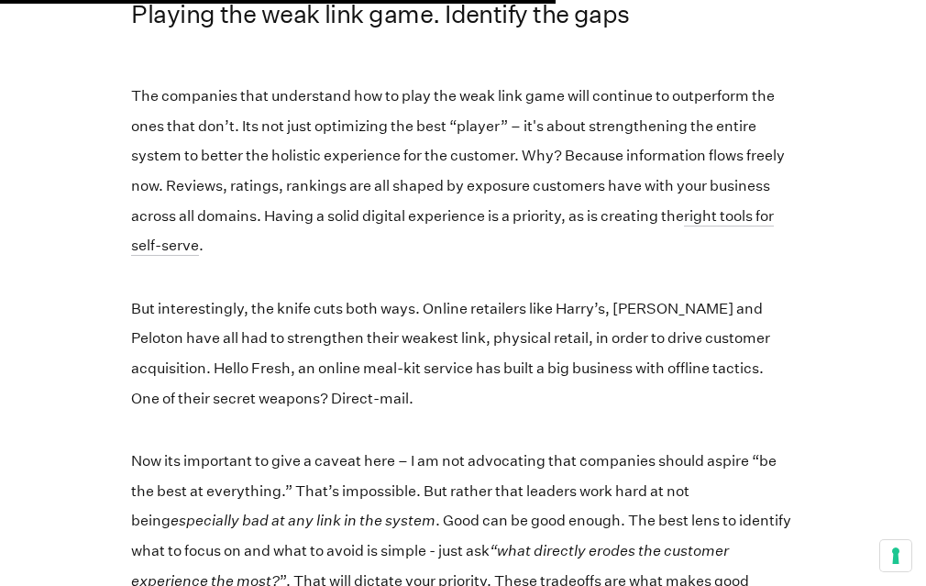
scroll to position [3265, 0]
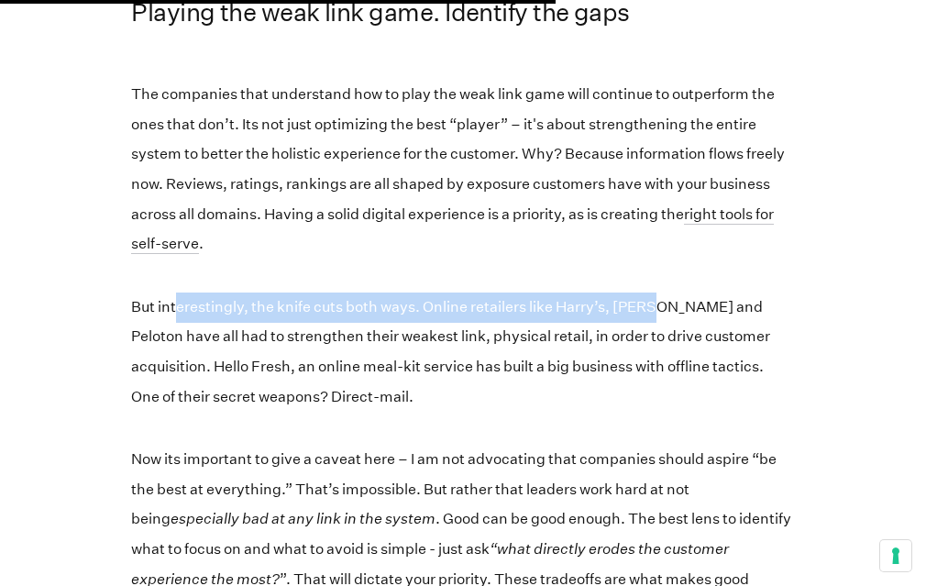
drag, startPoint x: 176, startPoint y: 209, endPoint x: 657, endPoint y: 232, distance: 481.0
click at [657, 292] on p "But interestingly, the knife cuts both ways. Online retailers like Harry’s, [PE…" at bounding box center [463, 351] width 664 height 119
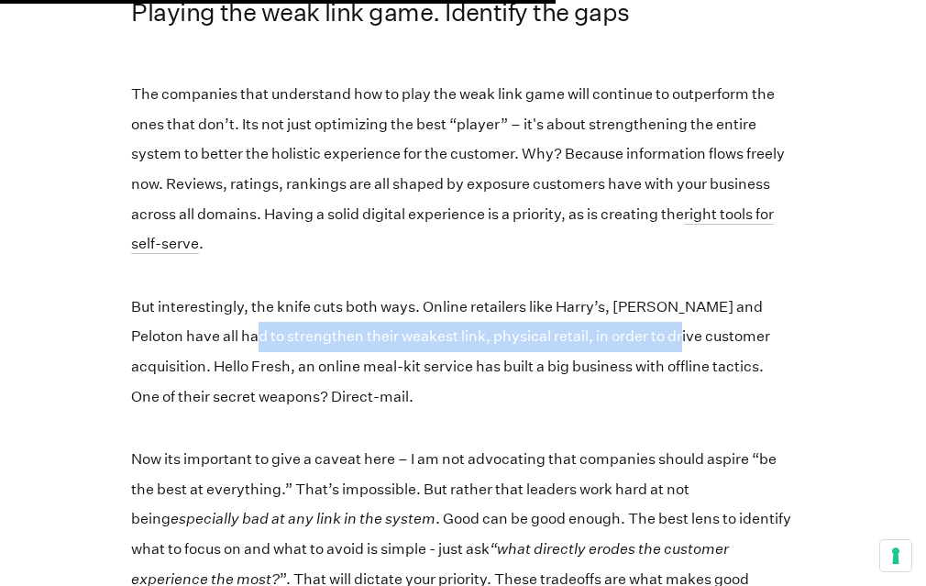
click at [643, 292] on p "But interestingly, the knife cuts both ways. Online retailers like Harry’s, [PE…" at bounding box center [463, 351] width 664 height 119
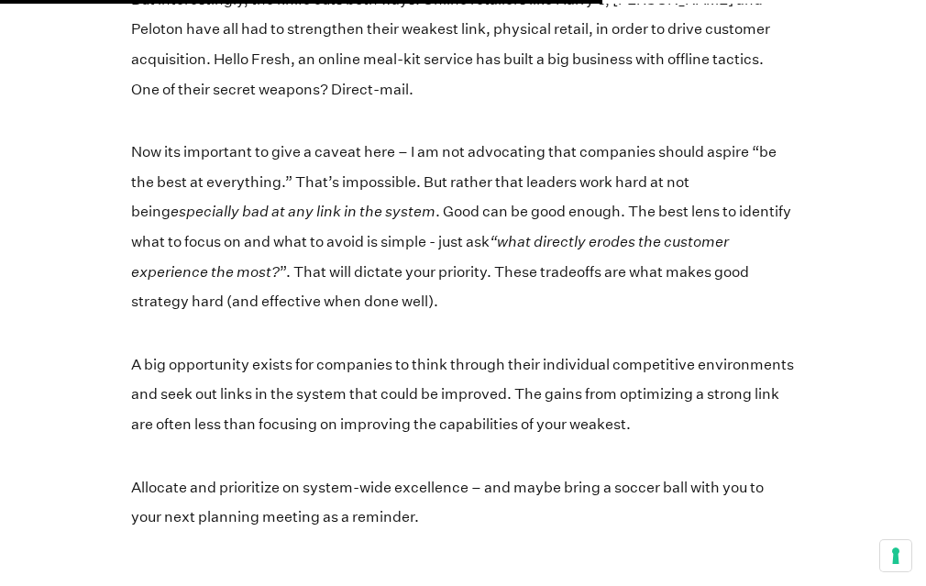
scroll to position [3575, 0]
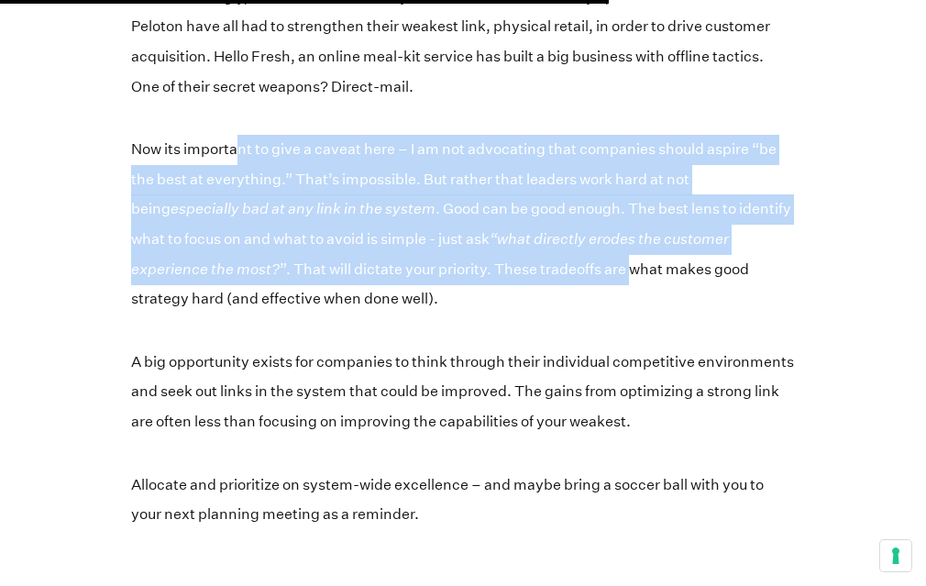
click at [631, 174] on p "Now its important to give a caveat here – I am not advocating that companies sh…" at bounding box center [463, 224] width 664 height 179
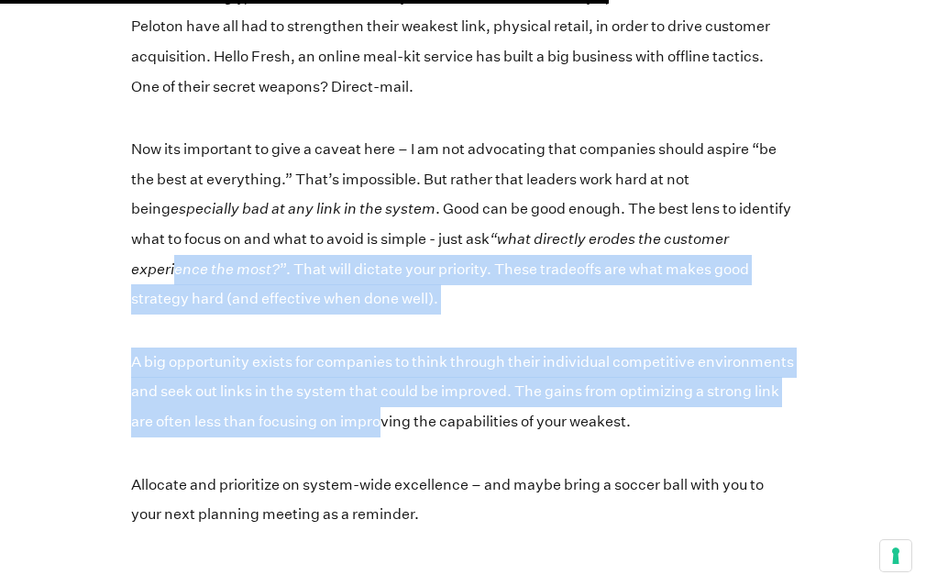
click at [469, 348] on p "A big opportunity exists for companies to think through their individual compet…" at bounding box center [463, 393] width 664 height 90
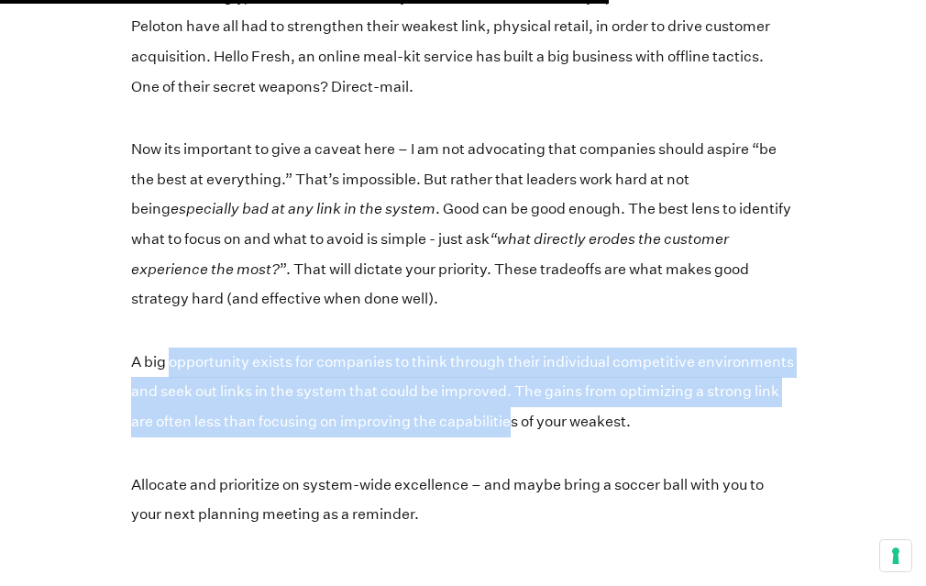
click at [602, 348] on p "A big opportunity exists for companies to think through their individual compet…" at bounding box center [463, 393] width 664 height 90
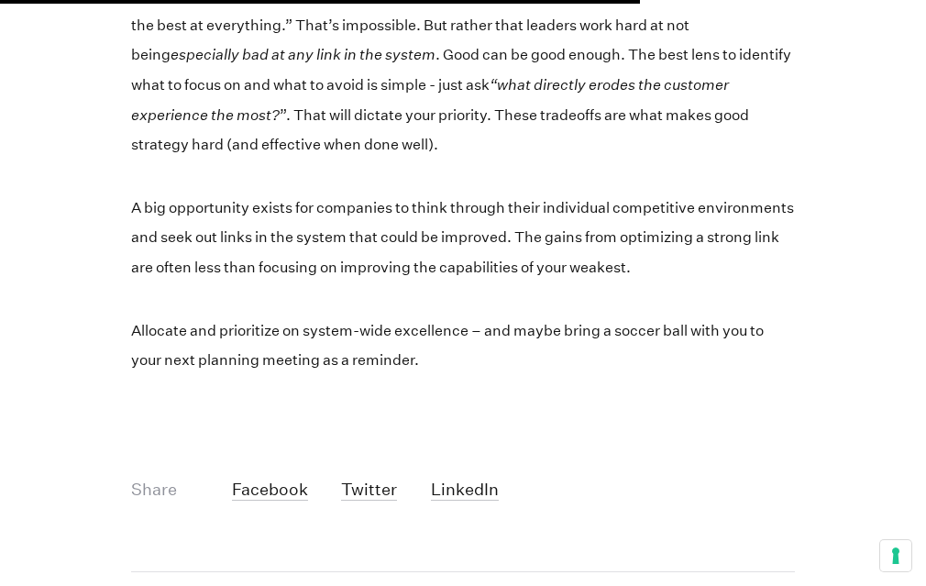
scroll to position [3795, 0]
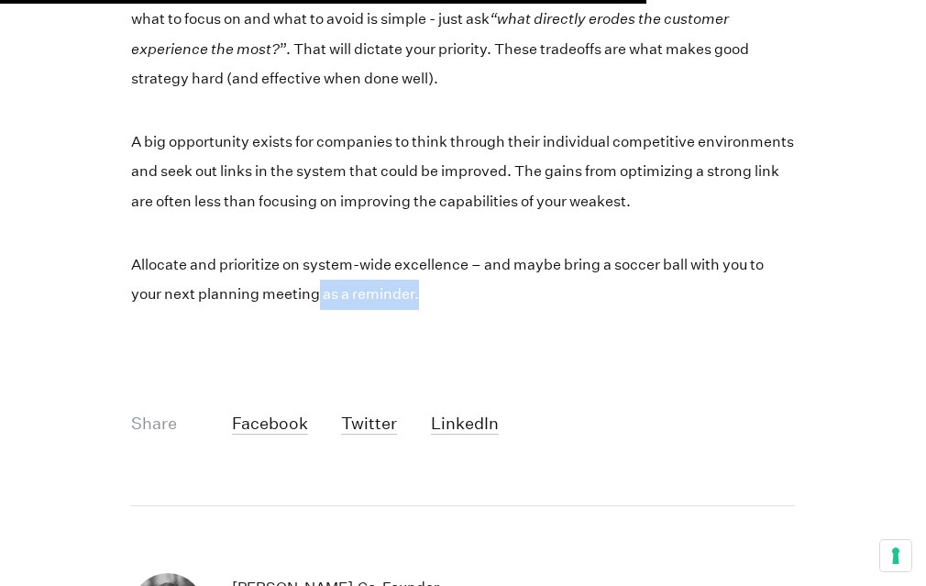
click at [528, 250] on p "Allocate and prioritize on system-wide excellence – and maybe bring a soccer ba…" at bounding box center [463, 280] width 664 height 60
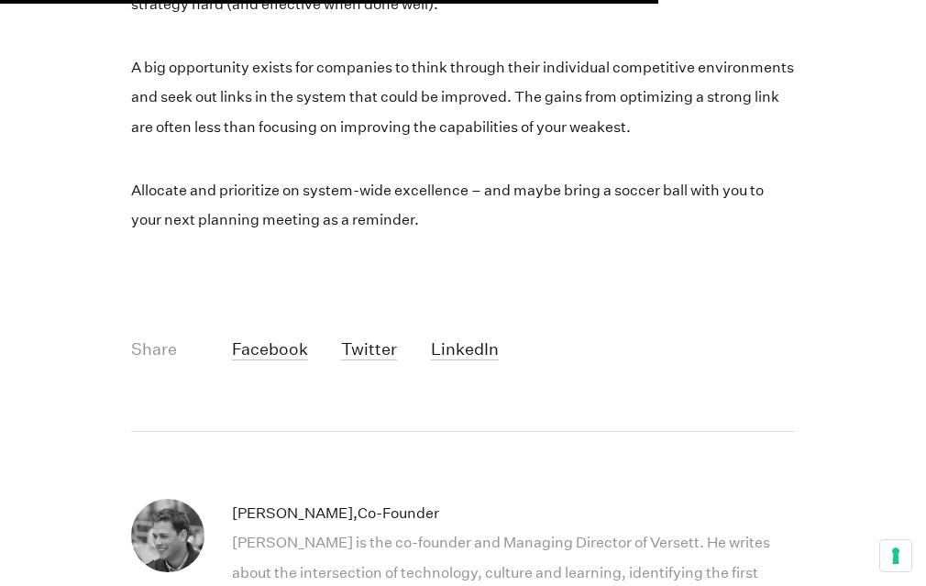
scroll to position [3868, 0]
